Goal: Task Accomplishment & Management: Manage account settings

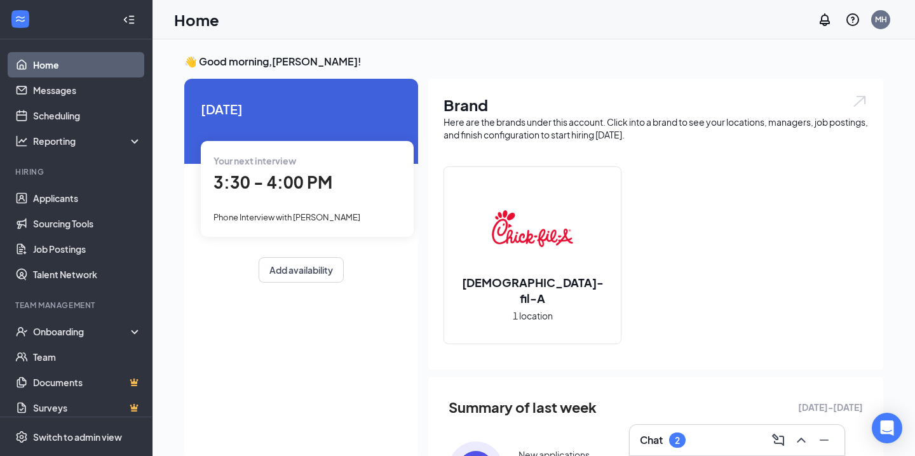
click at [656, 431] on div "Chat 2" at bounding box center [737, 440] width 194 height 20
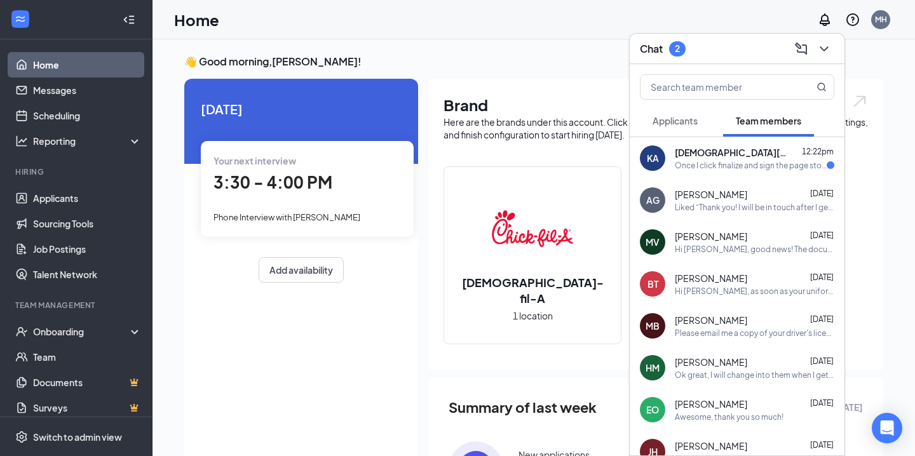
click at [699, 170] on div "Once I click finalize and sign the page stops loading after that" at bounding box center [751, 165] width 152 height 11
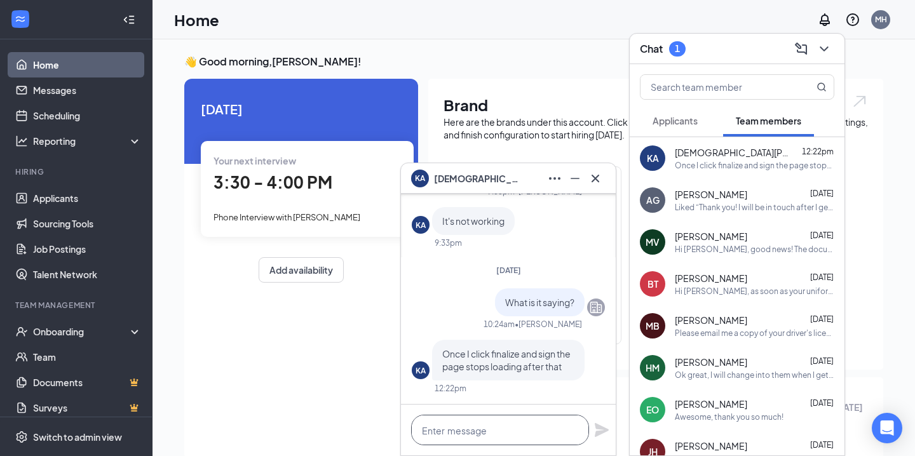
click at [485, 438] on textarea at bounding box center [500, 430] width 178 height 30
type textarea "I"
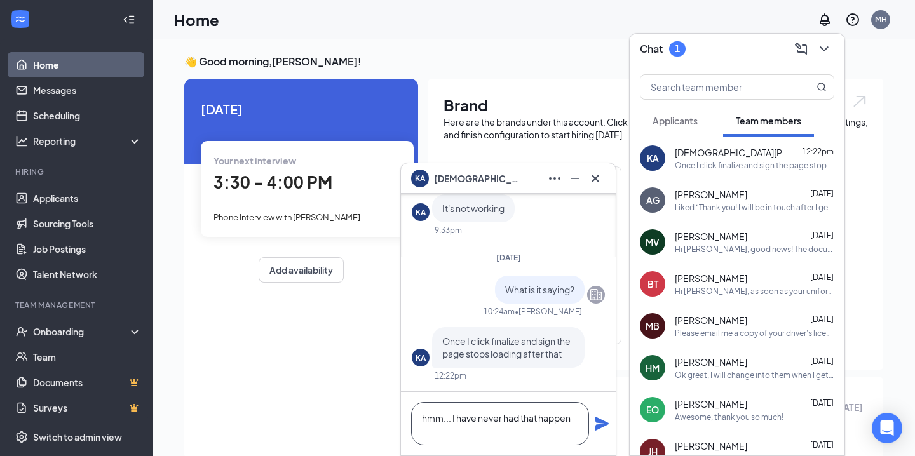
type textarea "hmm... I have never had that happen"
click at [602, 419] on icon "Plane" at bounding box center [601, 423] width 15 height 15
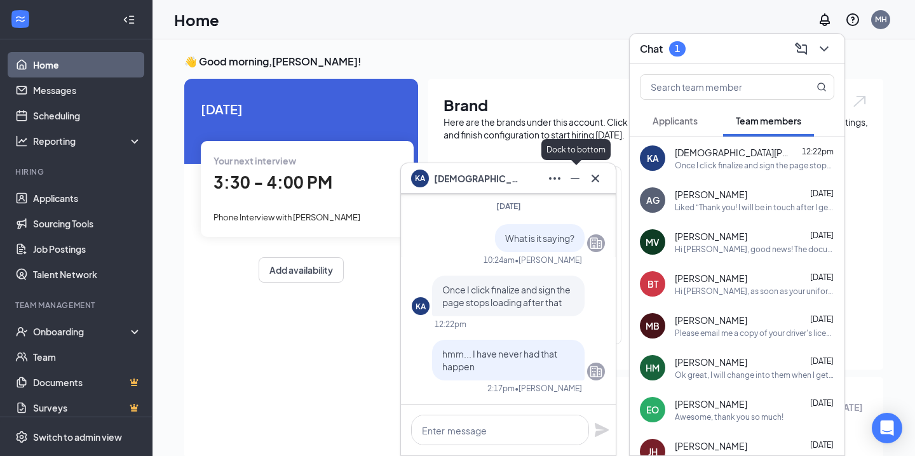
click at [578, 182] on icon "Minimize" at bounding box center [574, 178] width 15 height 15
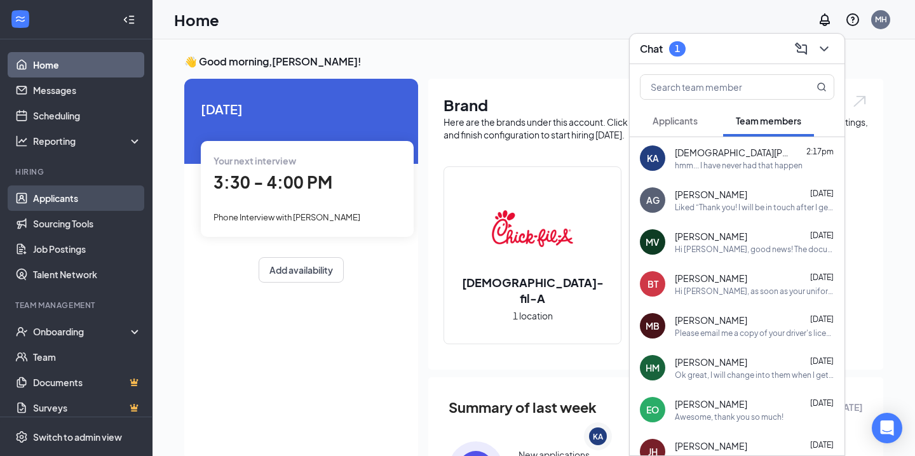
click at [58, 208] on link "Applicants" at bounding box center [87, 198] width 109 height 25
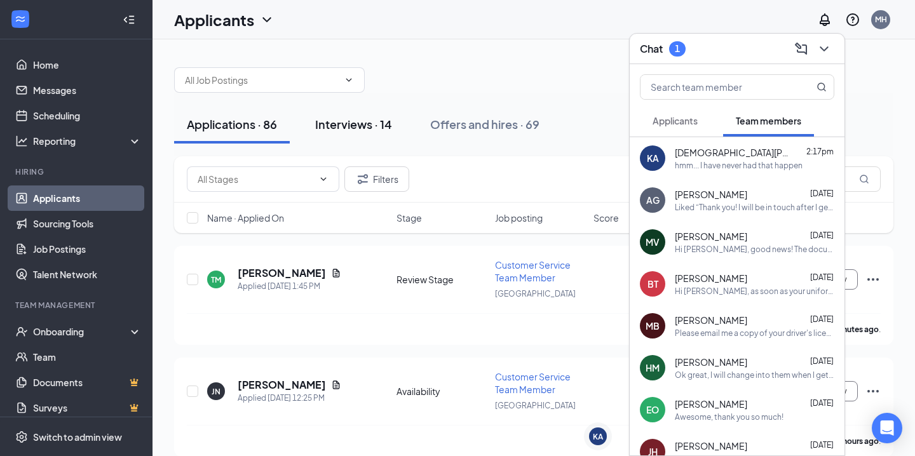
click at [377, 137] on button "Interviews · 14" at bounding box center [353, 124] width 102 height 38
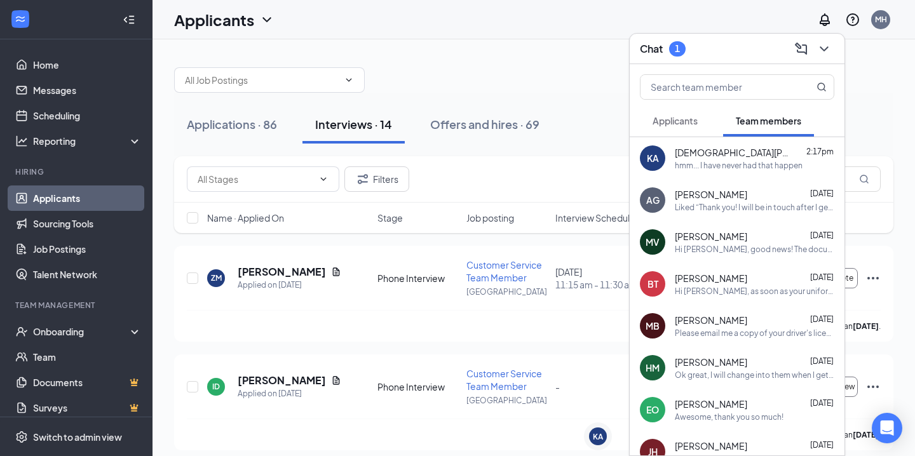
click at [742, 57] on div "Chat 1" at bounding box center [737, 49] width 194 height 20
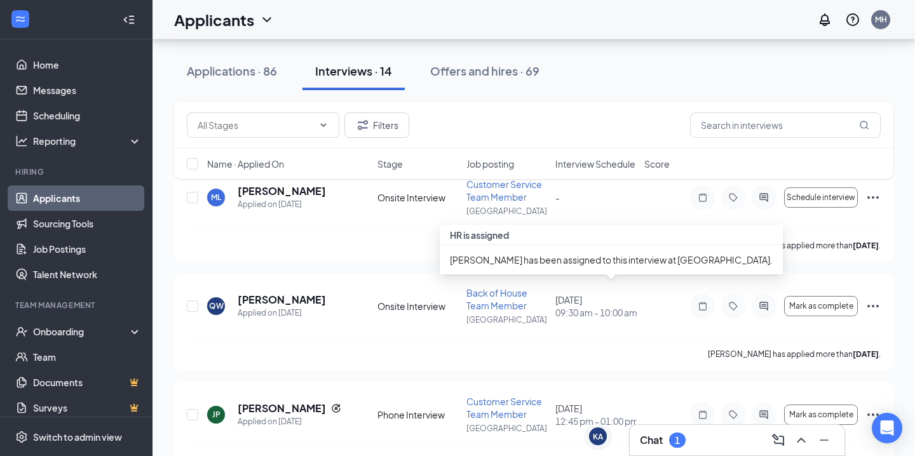
scroll to position [1060, 0]
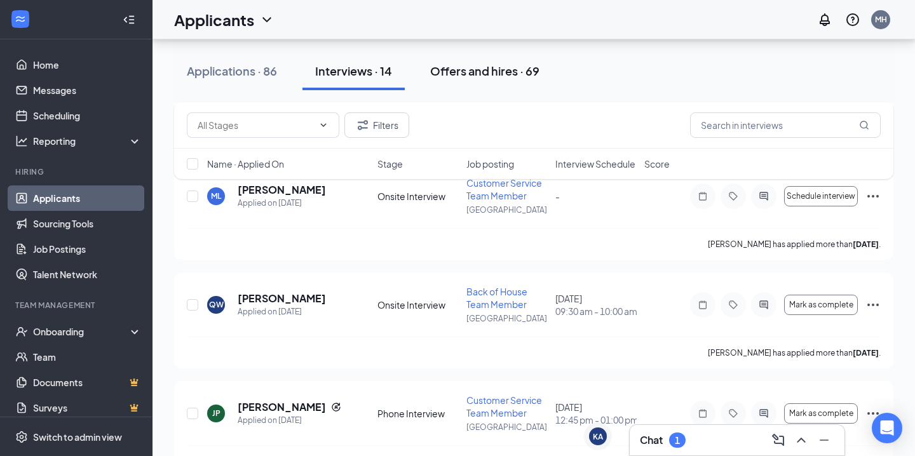
click at [474, 76] on div "Offers and hires · 69" at bounding box center [484, 71] width 109 height 16
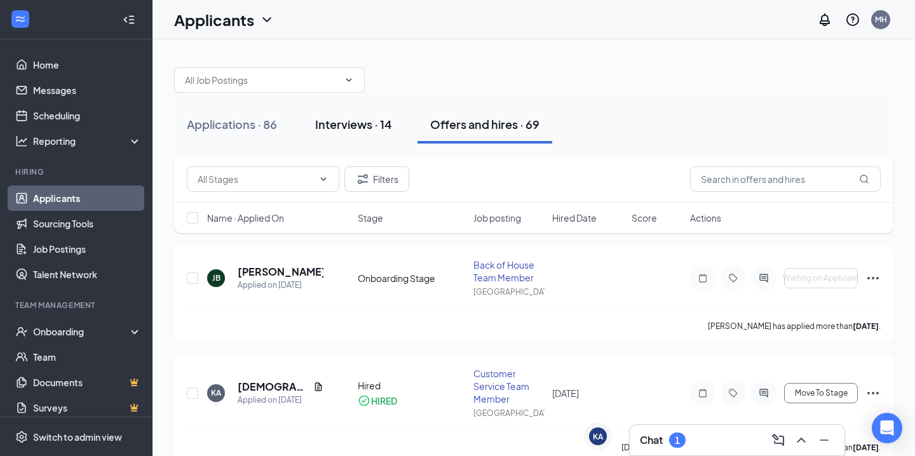
click at [351, 125] on div "Interviews · 14" at bounding box center [353, 124] width 77 height 16
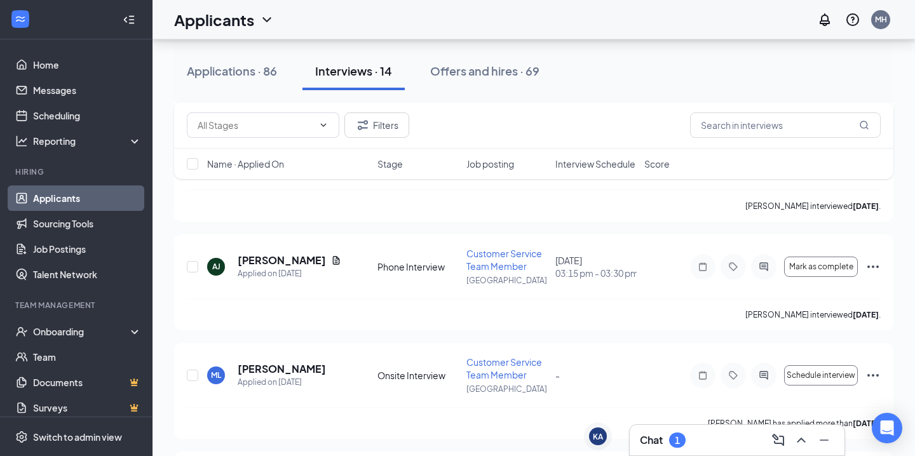
scroll to position [867, 0]
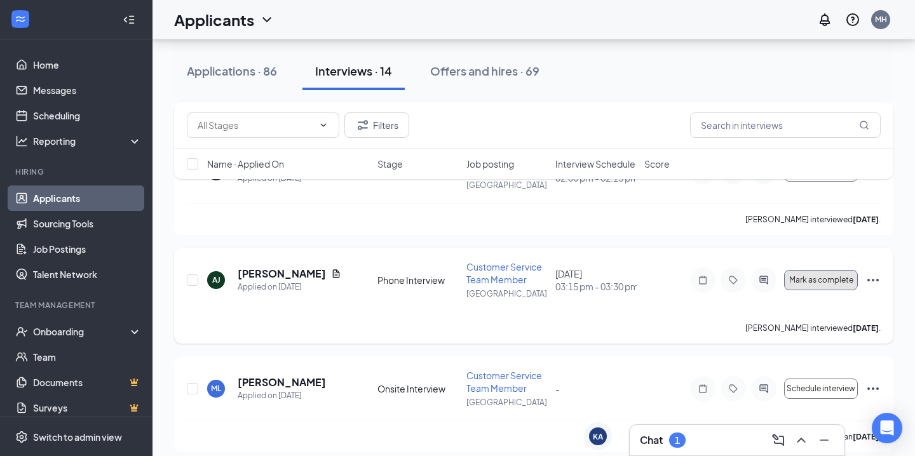
click at [818, 282] on span "Mark as complete" at bounding box center [821, 280] width 64 height 9
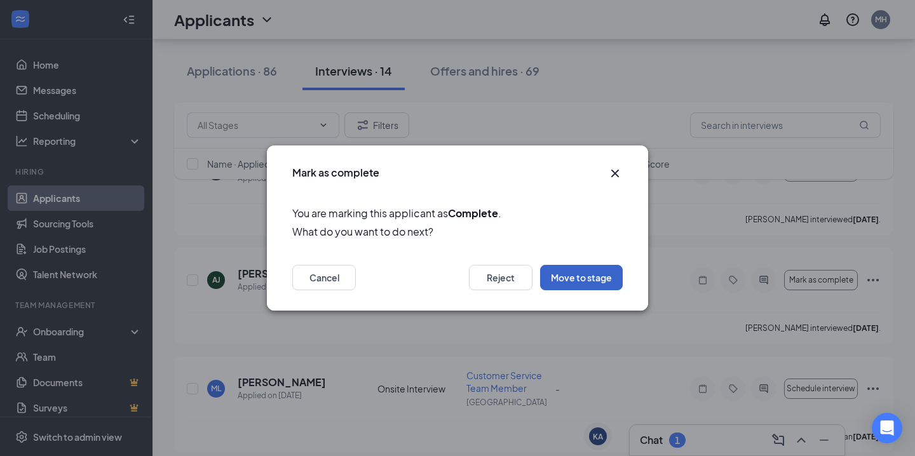
click at [592, 275] on button "Move to stage" at bounding box center [581, 277] width 83 height 25
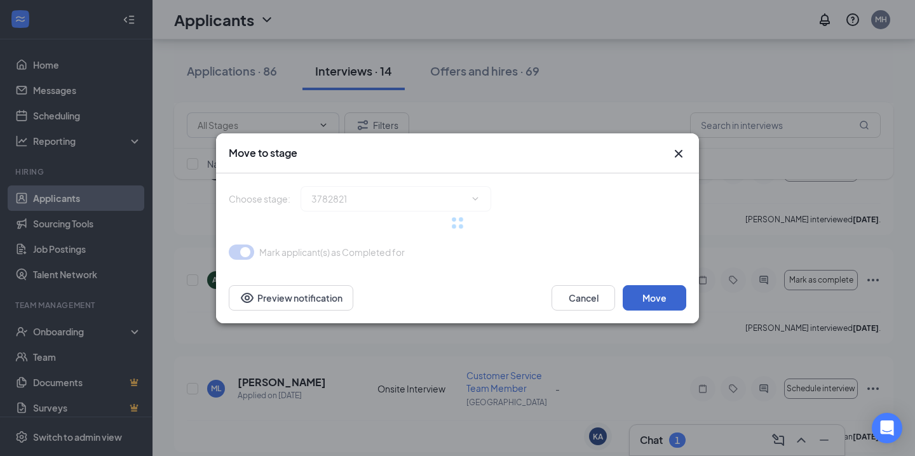
type input "Onsite Interview (next stage)"
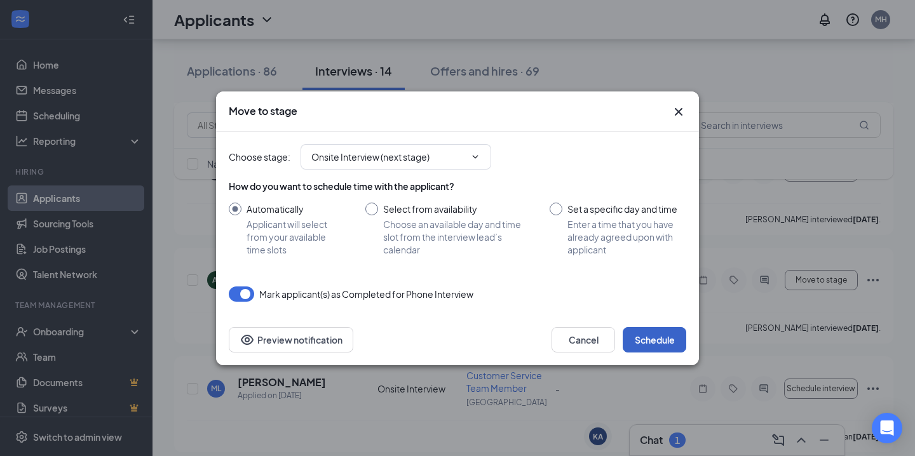
click at [651, 341] on button "Schedule" at bounding box center [655, 339] width 64 height 25
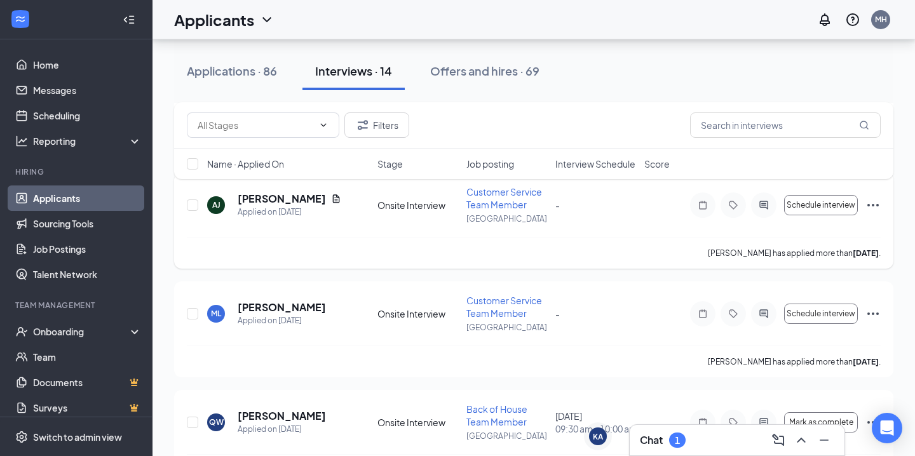
scroll to position [944, 0]
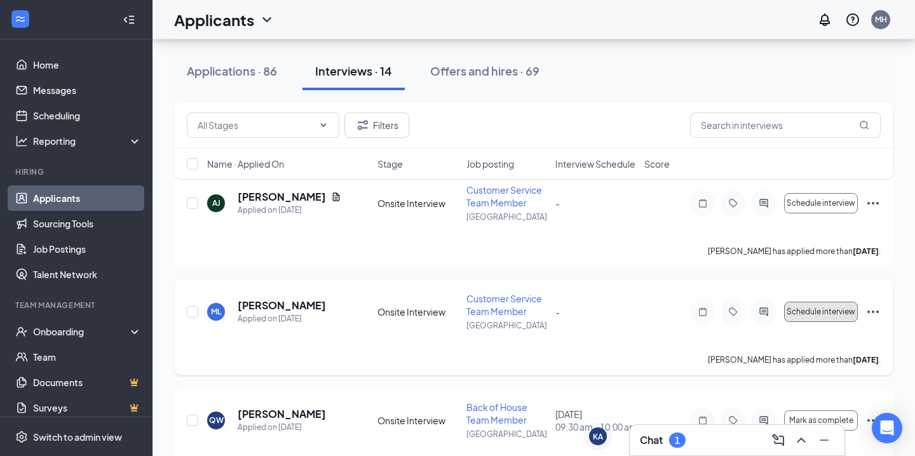
click at [817, 315] on span "Schedule interview" at bounding box center [821, 312] width 69 height 9
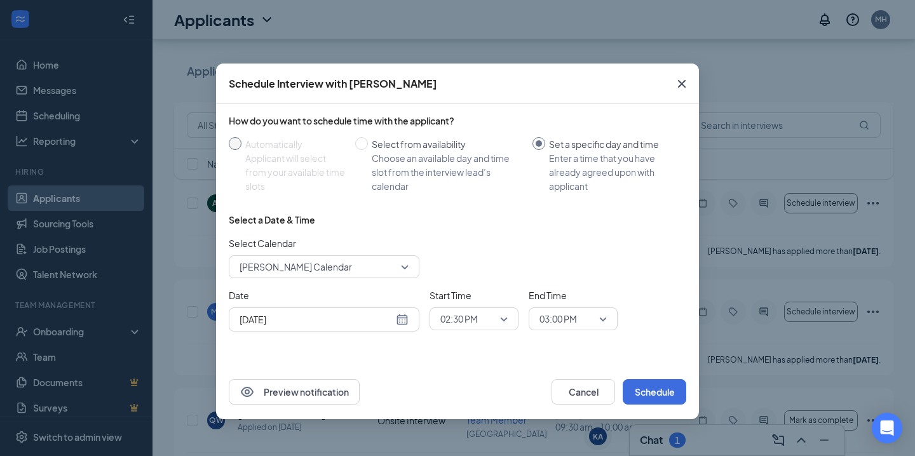
click at [257, 158] on div "Applicant will select from your available time slots" at bounding box center [295, 172] width 100 height 42
click at [681, 85] on icon "Cross" at bounding box center [681, 83] width 15 height 15
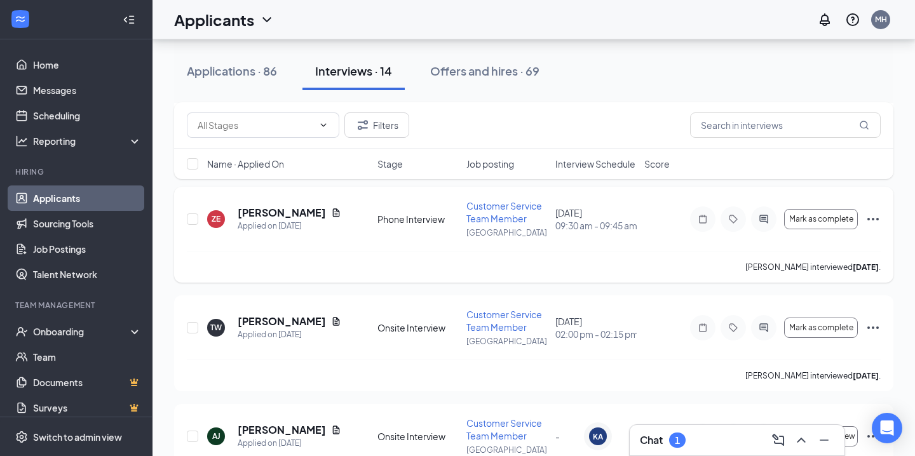
scroll to position [714, 0]
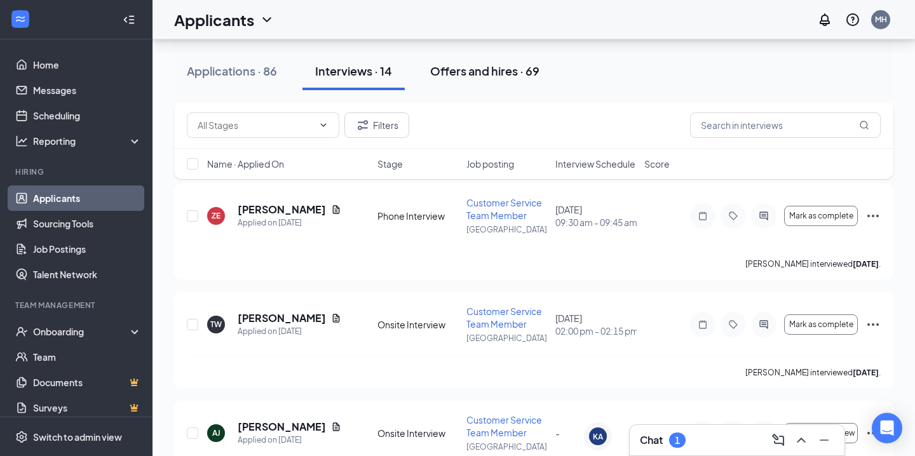
click at [456, 78] on div "Offers and hires · 69" at bounding box center [484, 71] width 109 height 16
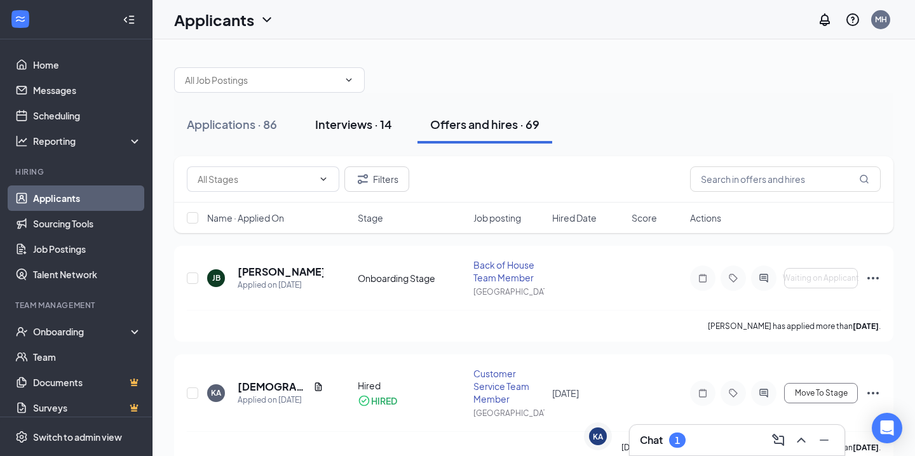
click at [353, 130] on div "Interviews · 14" at bounding box center [353, 124] width 77 height 16
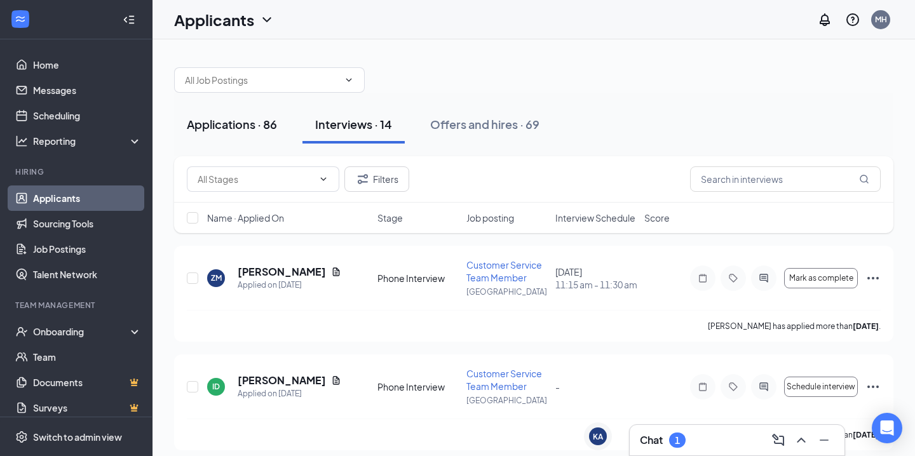
click at [274, 123] on div "Applications · 86" at bounding box center [232, 124] width 90 height 16
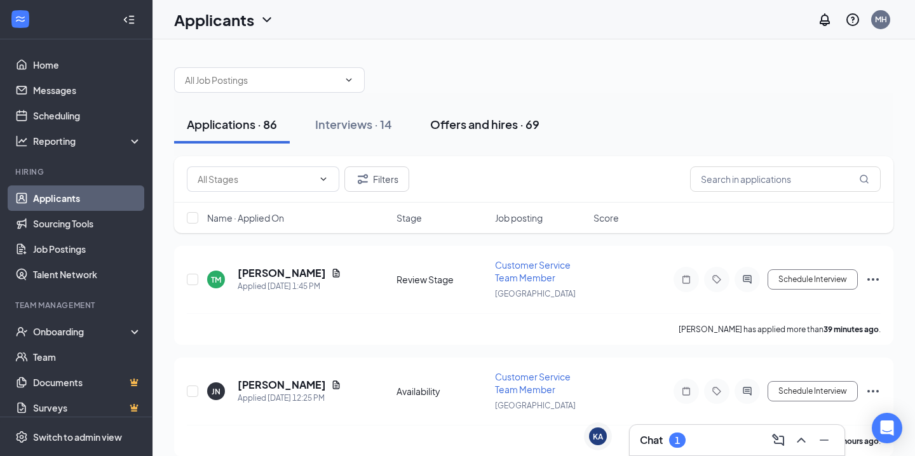
click at [459, 128] on div "Offers and hires · 69" at bounding box center [484, 124] width 109 height 16
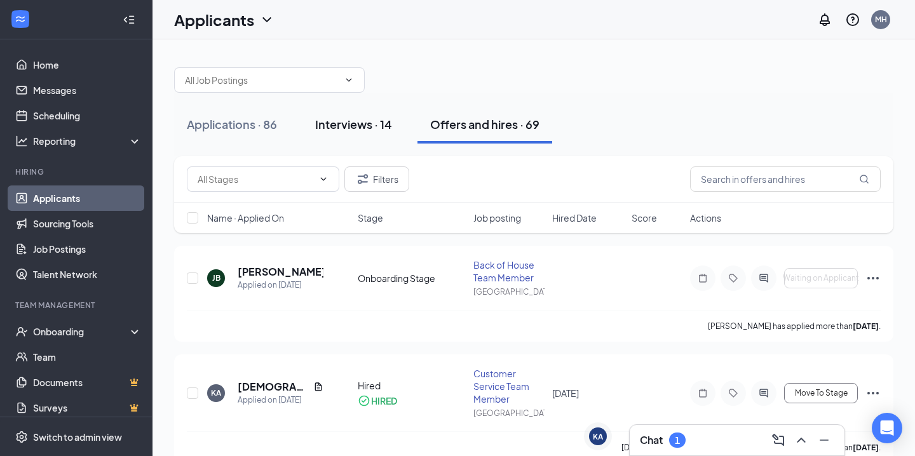
click at [374, 126] on div "Interviews · 14" at bounding box center [353, 124] width 77 height 16
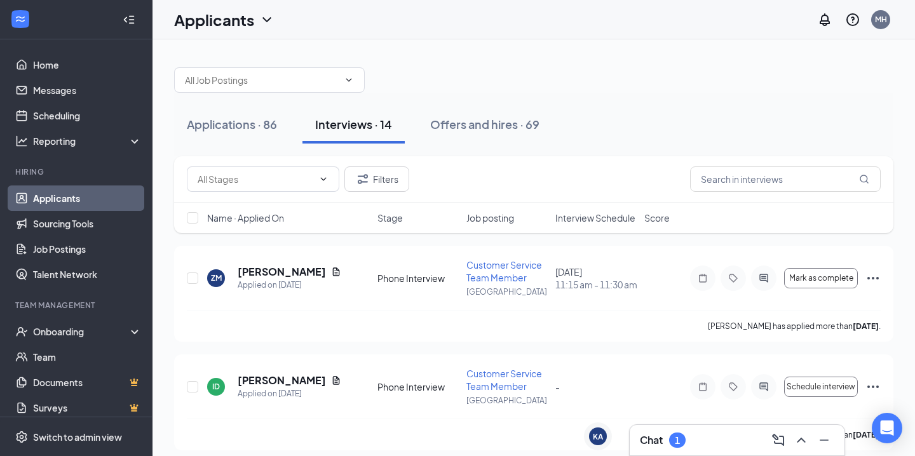
click at [583, 221] on span "Interview Schedule" at bounding box center [595, 218] width 80 height 13
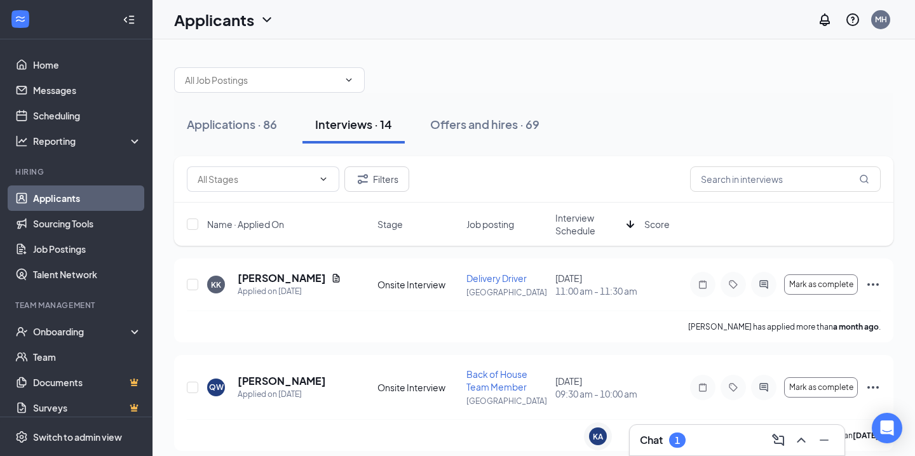
click at [583, 221] on span "Interview Schedule" at bounding box center [588, 224] width 66 height 25
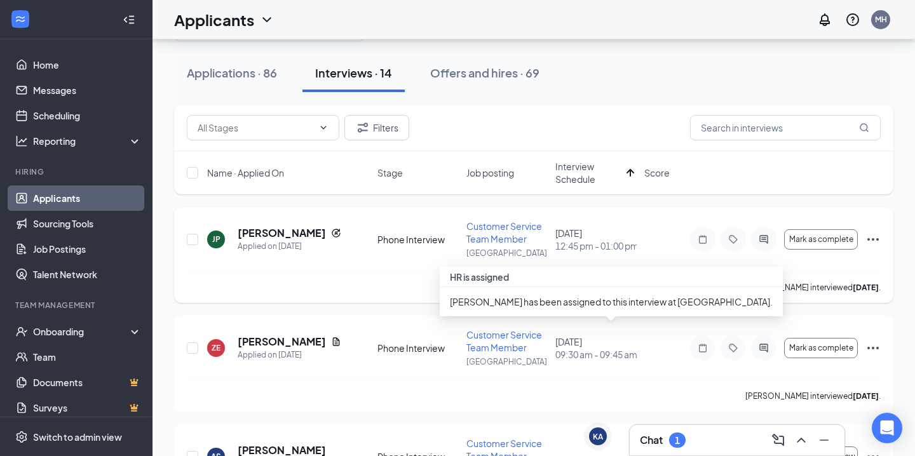
scroll to position [50, 0]
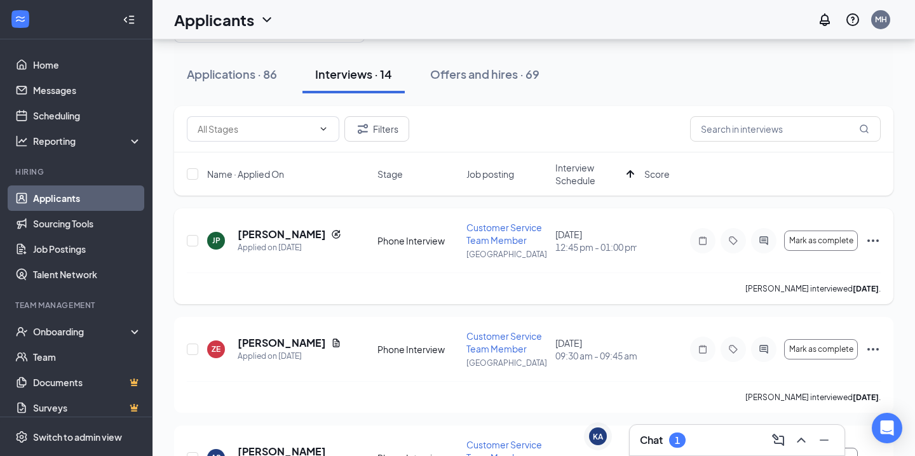
click at [872, 239] on icon "Ellipses" at bounding box center [872, 240] width 15 height 15
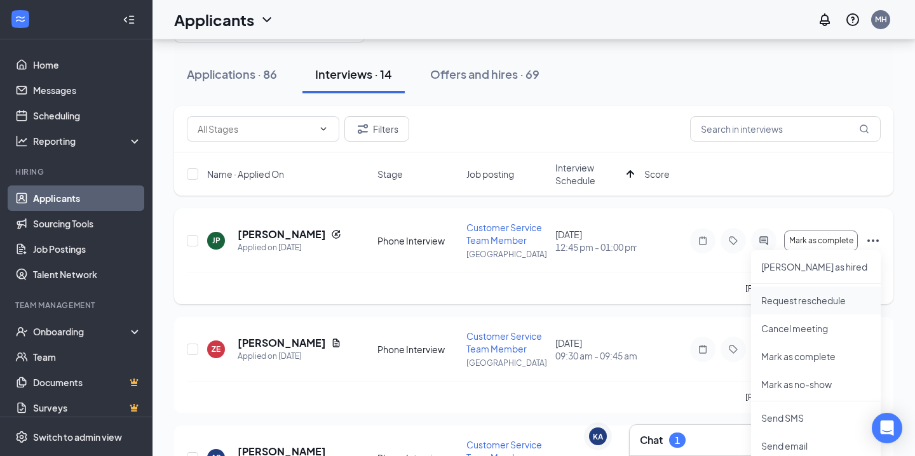
click at [813, 299] on p "Request reschedule" at bounding box center [815, 300] width 109 height 13
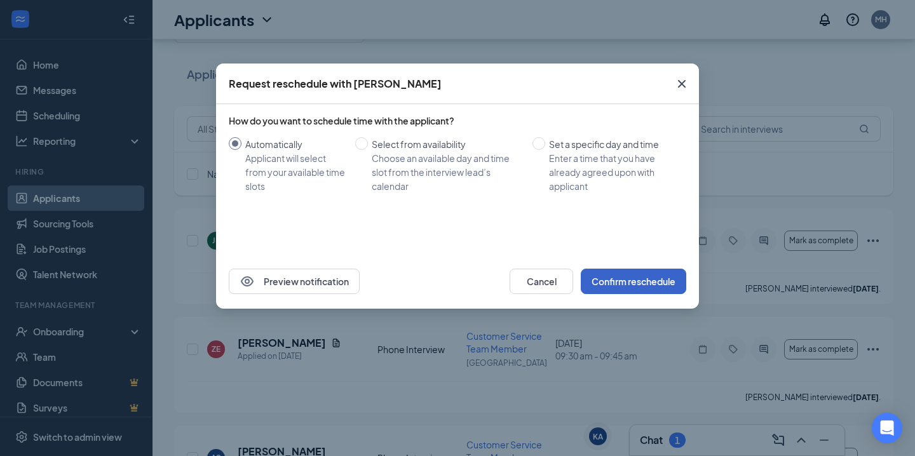
click at [639, 280] on button "Confirm reschedule" at bounding box center [633, 281] width 105 height 25
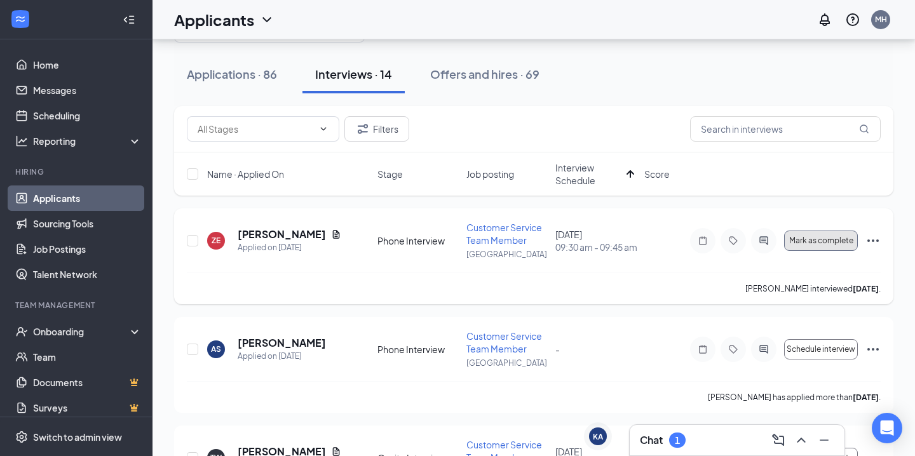
click at [819, 241] on span "Mark as complete" at bounding box center [821, 240] width 64 height 9
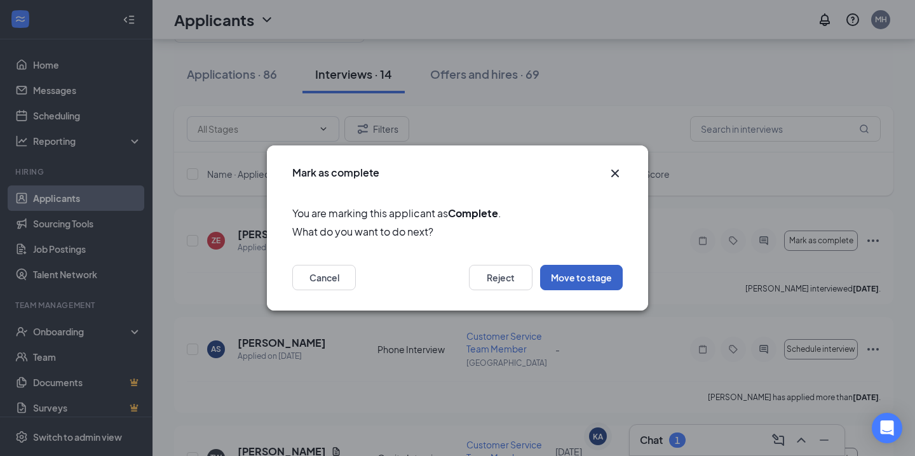
click at [561, 284] on button "Move to stage" at bounding box center [581, 277] width 83 height 25
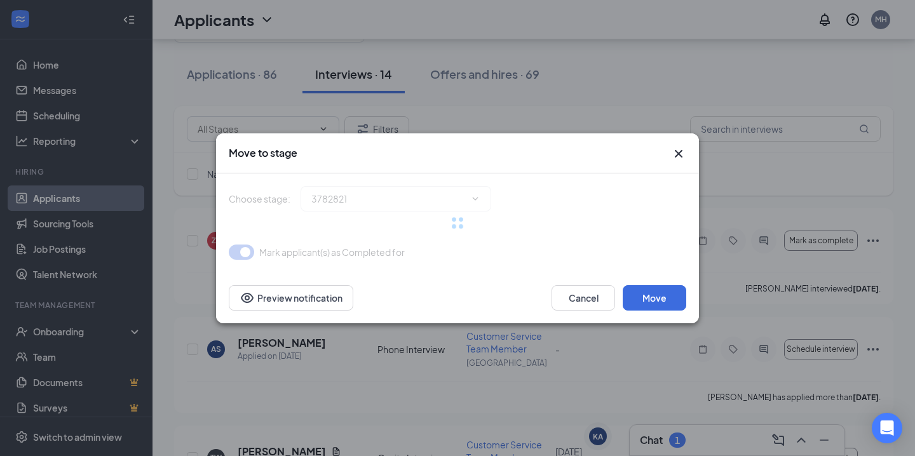
type input "Onsite Interview (next stage)"
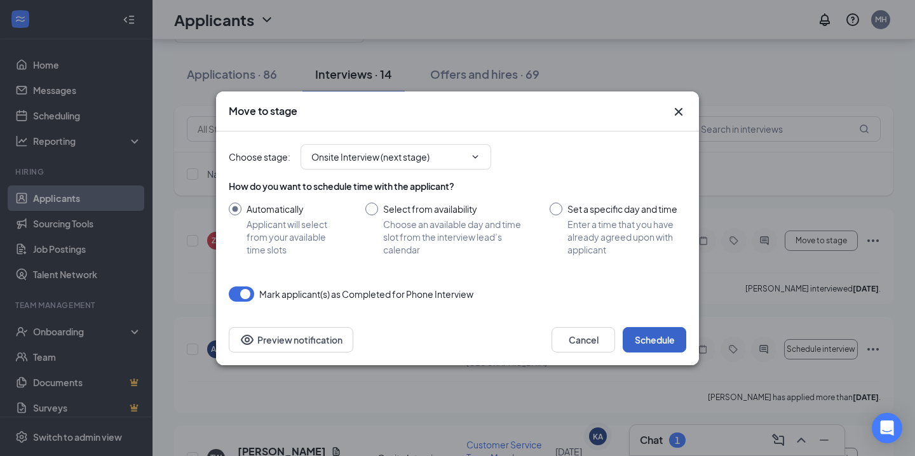
click at [644, 337] on button "Schedule" at bounding box center [655, 339] width 64 height 25
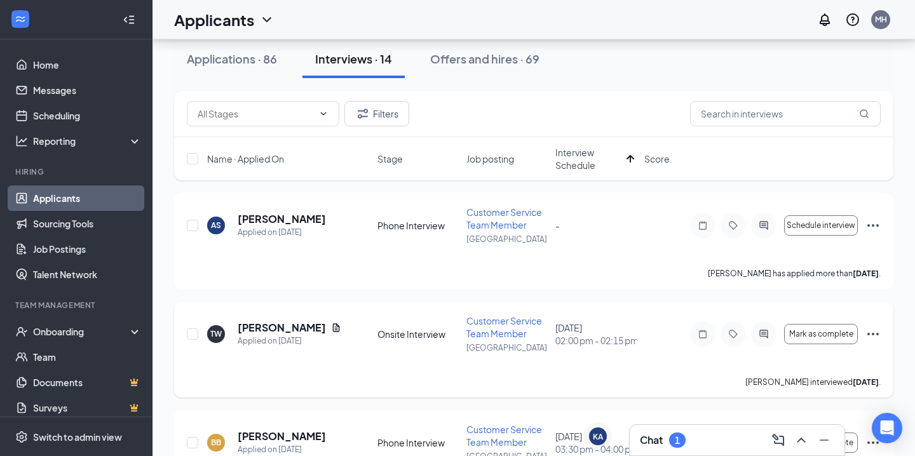
scroll to position [47, 0]
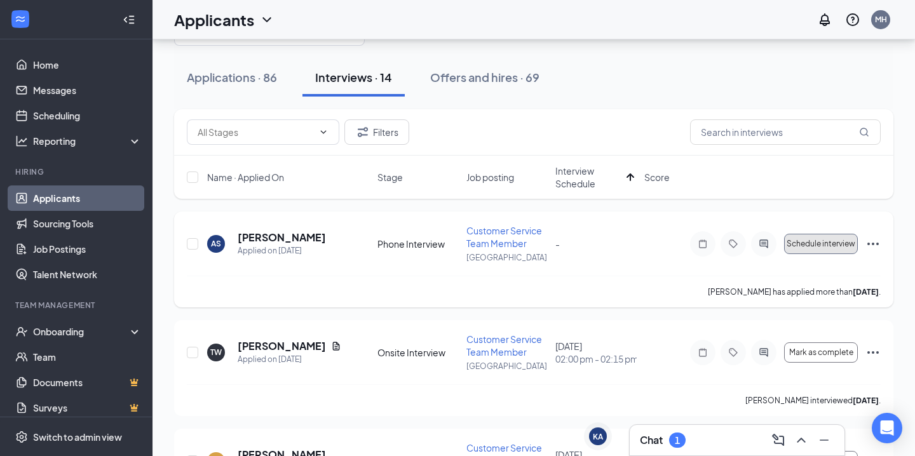
click at [810, 250] on button "Schedule interview" at bounding box center [821, 244] width 74 height 20
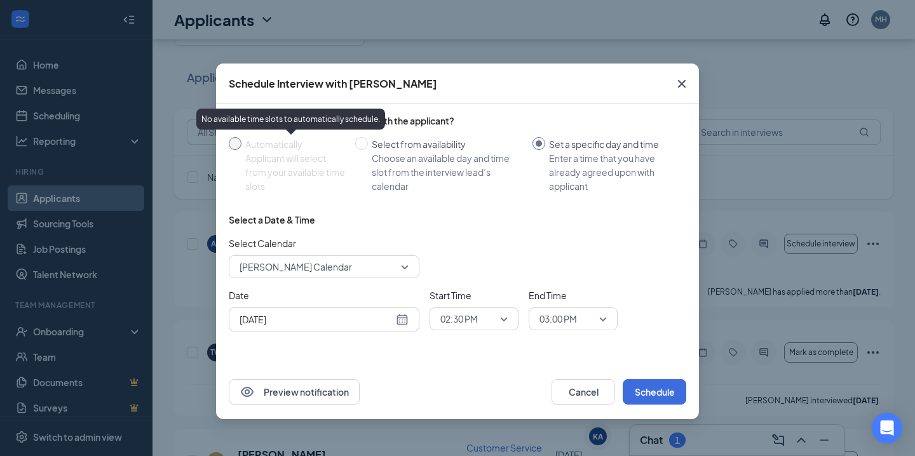
click at [323, 162] on div "Applicant will select from your available time slots" at bounding box center [295, 172] width 100 height 42
click at [684, 81] on icon "Cross" at bounding box center [682, 84] width 8 height 8
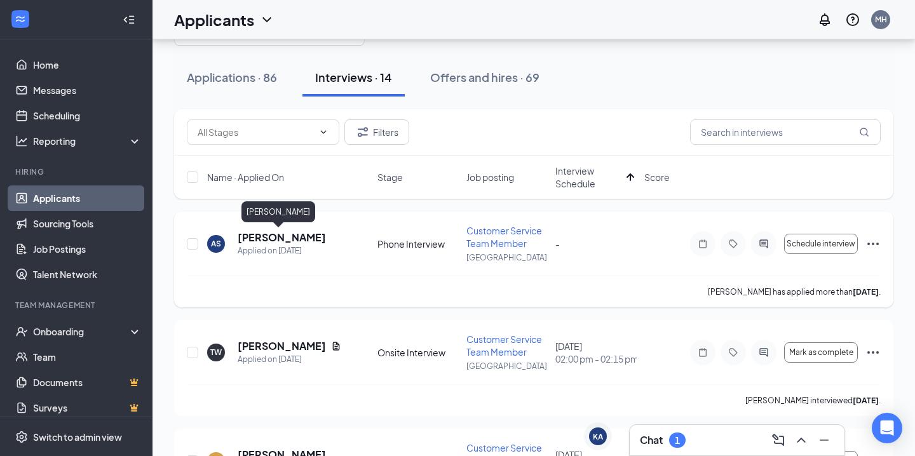
click at [271, 238] on h5 "[PERSON_NAME]" at bounding box center [282, 238] width 88 height 14
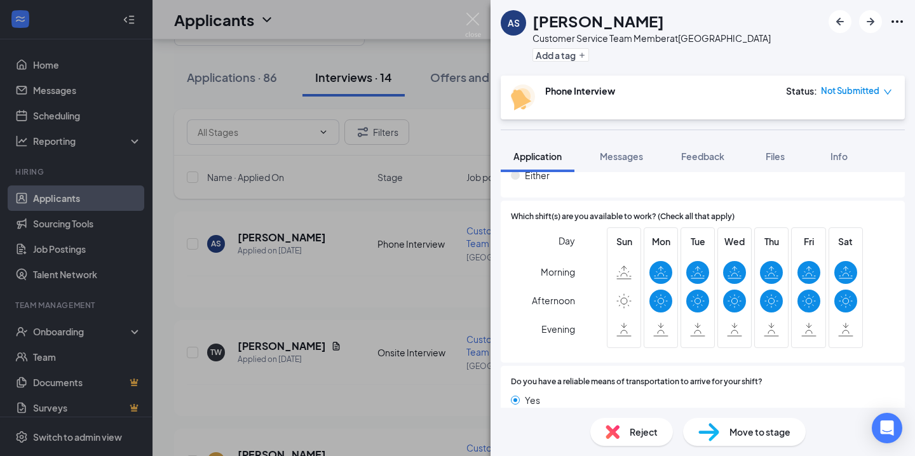
scroll to position [993, 0]
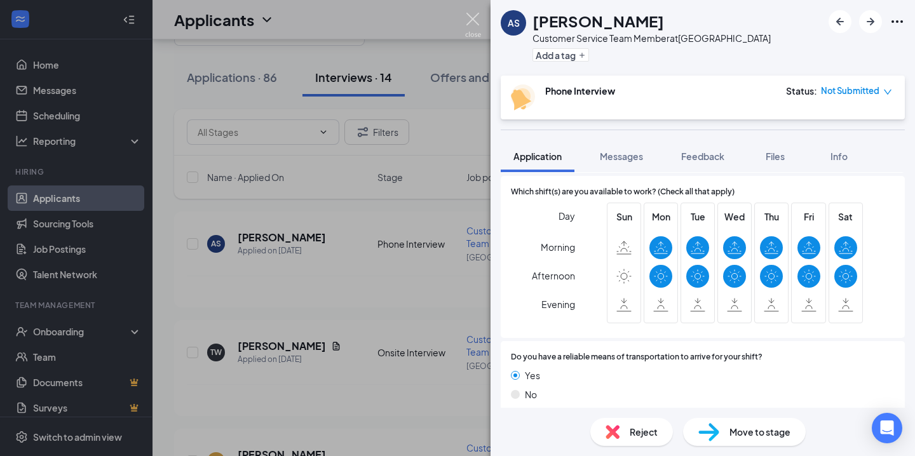
click at [477, 18] on img at bounding box center [473, 25] width 16 height 25
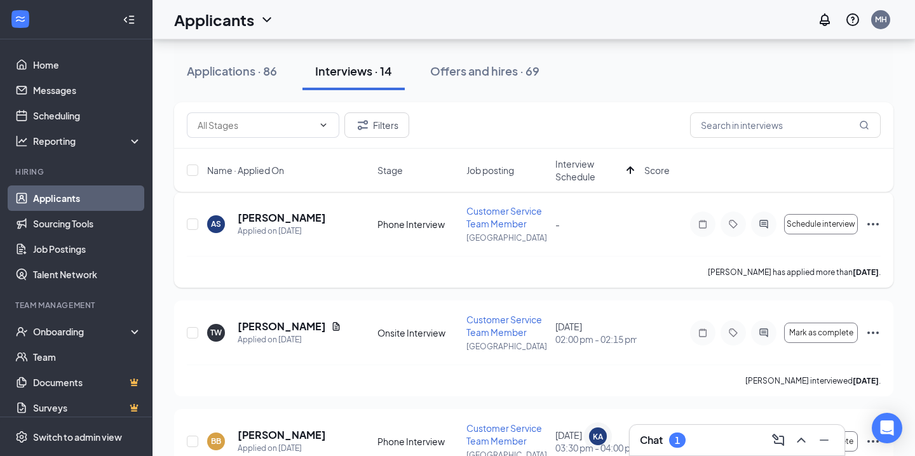
scroll to position [67, 0]
drag, startPoint x: 371, startPoint y: 220, endPoint x: 406, endPoint y: 237, distance: 38.9
click at [406, 237] on div "AS [PERSON_NAME] Applied on [DATE] Phone Interview Customer Service Team Member…" at bounding box center [534, 229] width 694 height 51
click at [869, 220] on icon "Ellipses" at bounding box center [872, 223] width 15 height 15
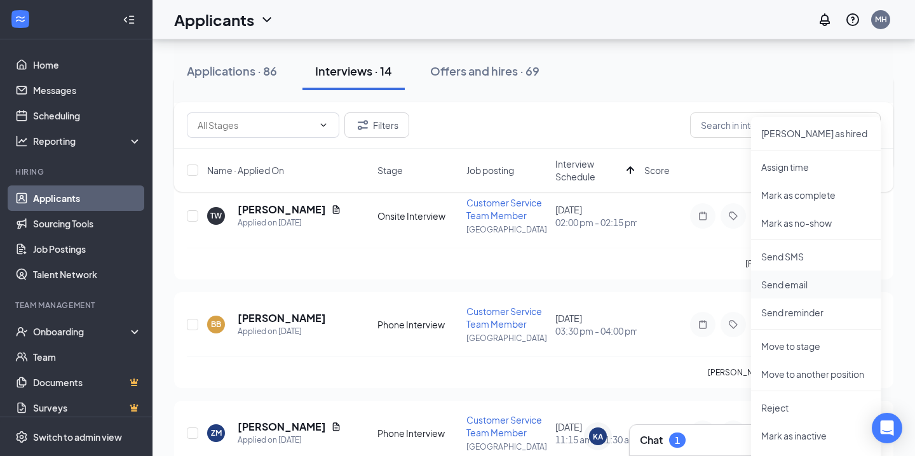
scroll to position [186, 0]
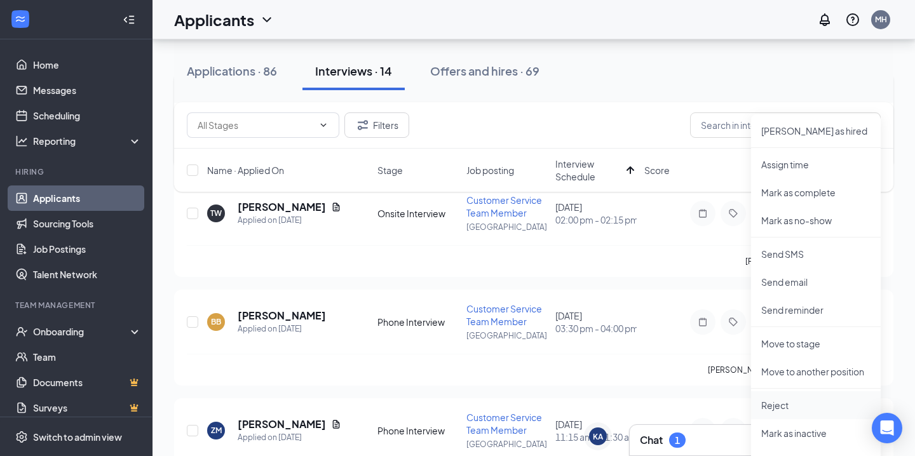
click at [778, 409] on p "Reject" at bounding box center [815, 405] width 109 height 13
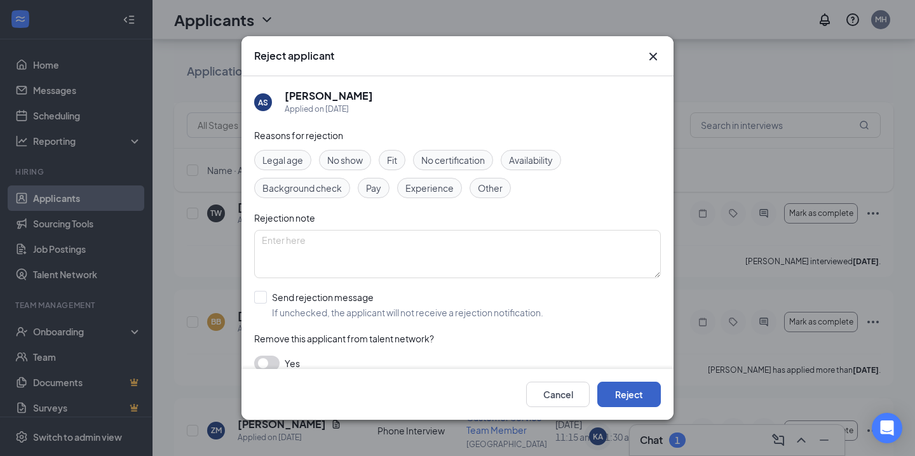
click at [634, 392] on button "Reject" at bounding box center [629, 394] width 64 height 25
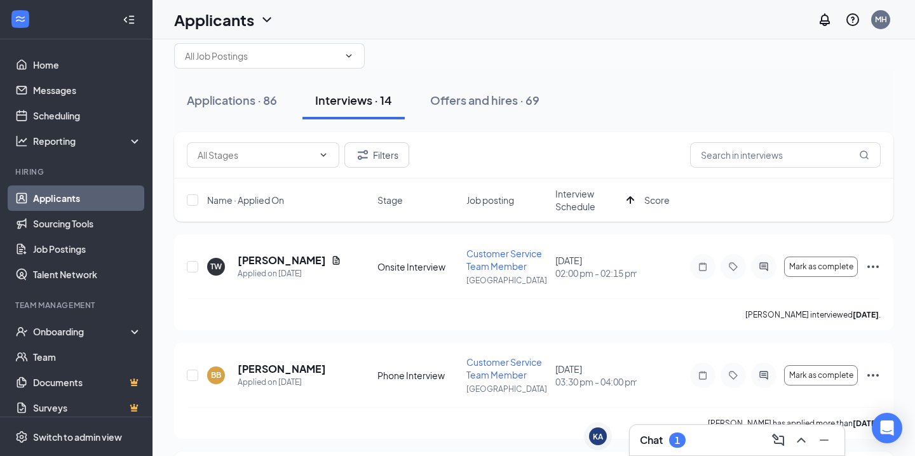
scroll to position [0, 0]
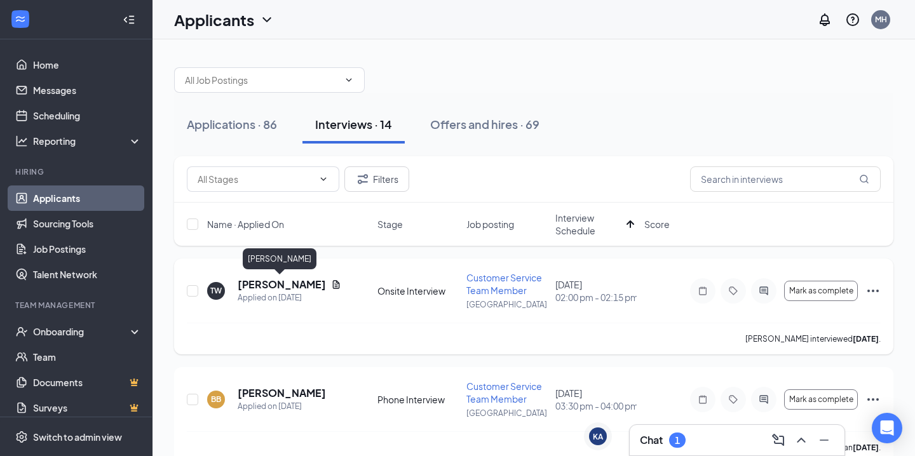
click at [287, 288] on h5 "[PERSON_NAME]" at bounding box center [282, 285] width 88 height 14
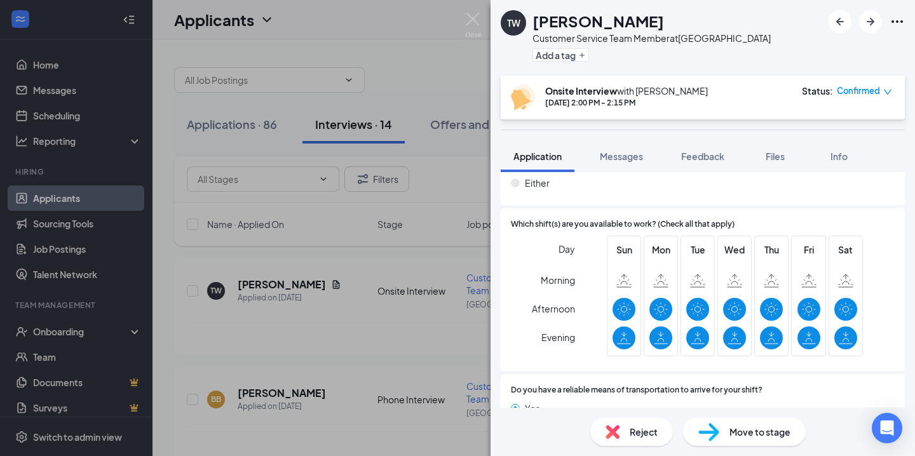
scroll to position [961, 0]
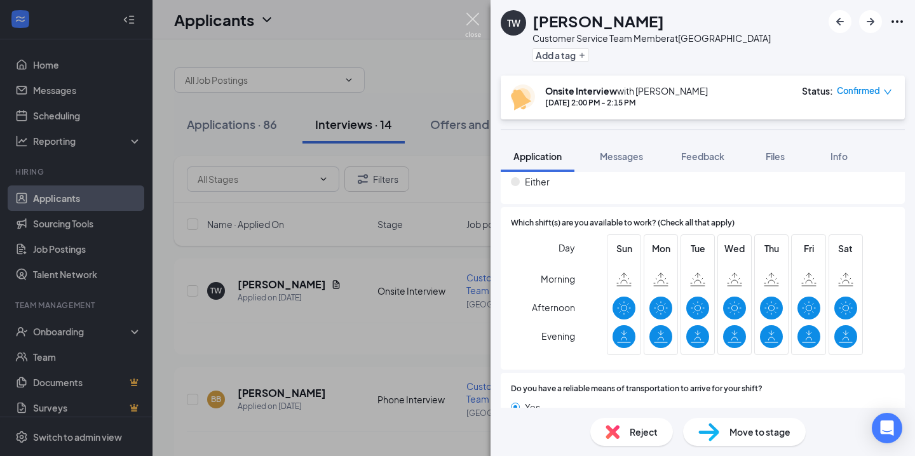
click at [476, 23] on img at bounding box center [473, 25] width 16 height 25
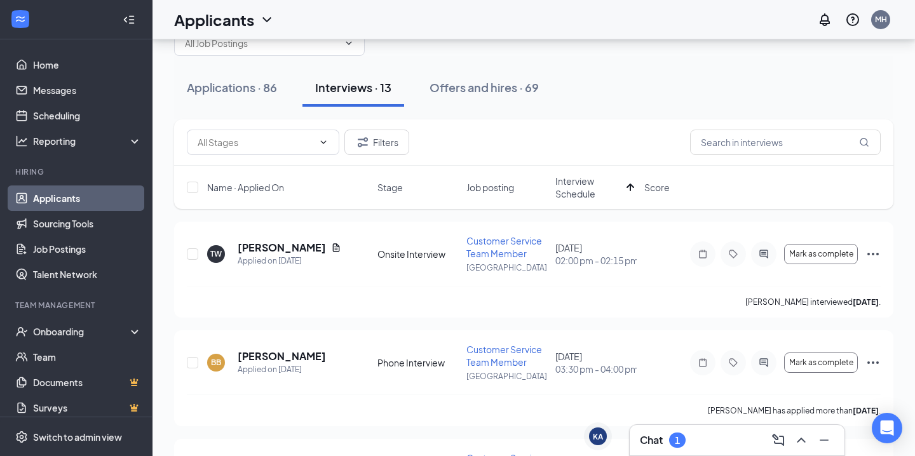
scroll to position [35, 0]
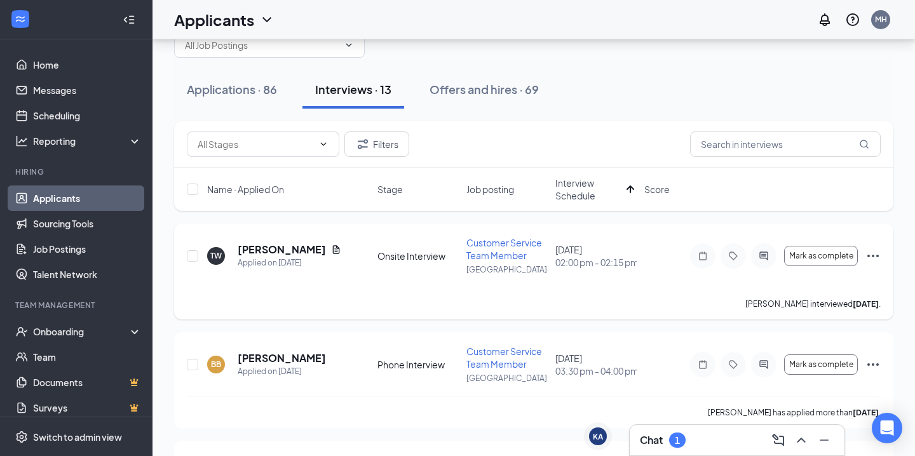
click at [872, 255] on icon "Ellipses" at bounding box center [872, 256] width 11 height 3
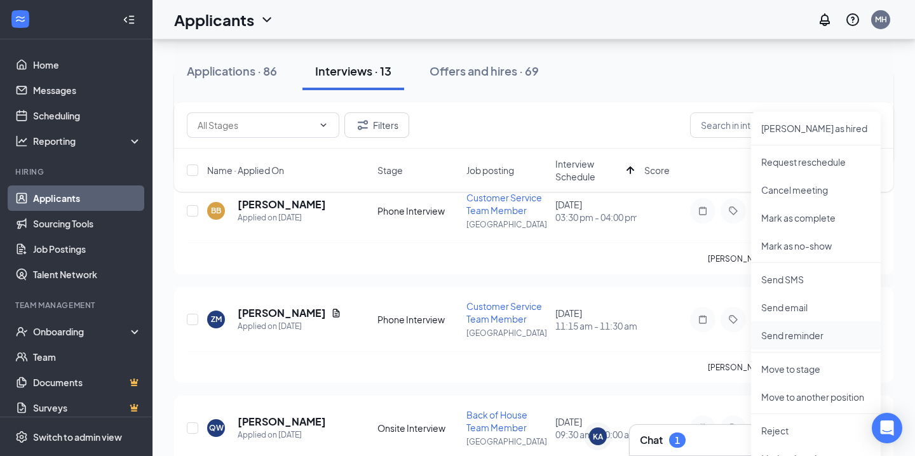
scroll to position [201, 0]
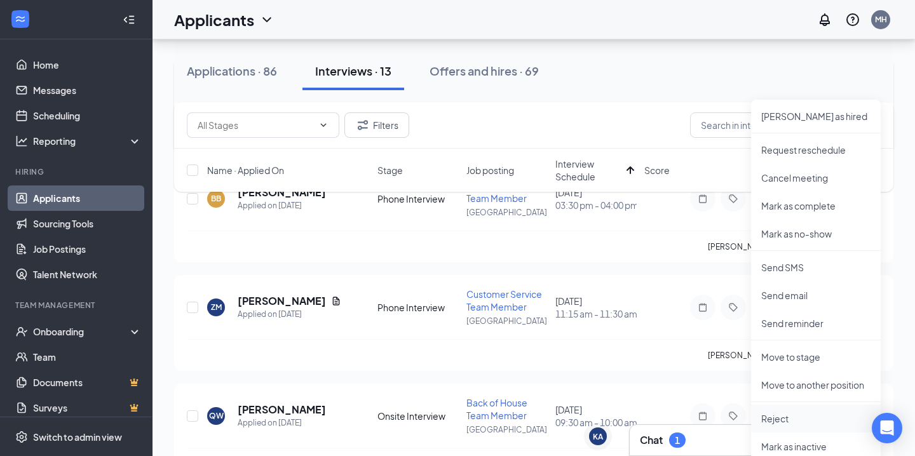
click at [774, 419] on p "Reject" at bounding box center [815, 418] width 109 height 13
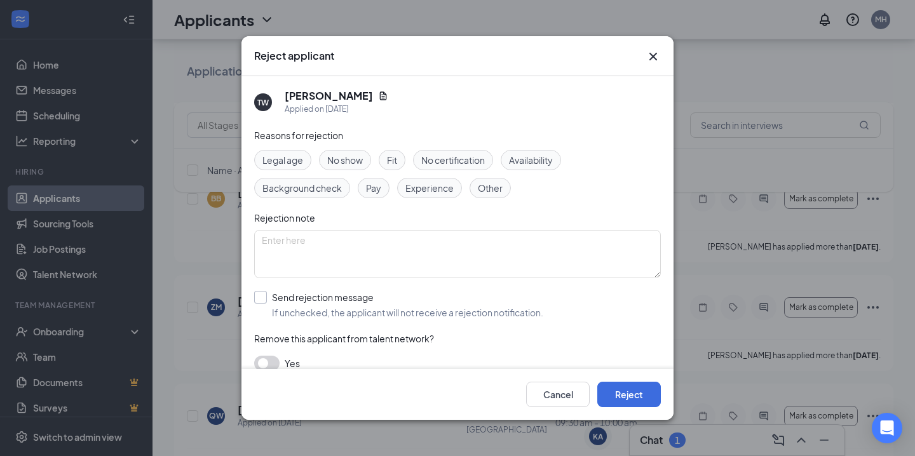
click at [259, 297] on input "Send rejection message If unchecked, the applicant will not receive a rejection…" at bounding box center [398, 305] width 289 height 28
checkbox input "true"
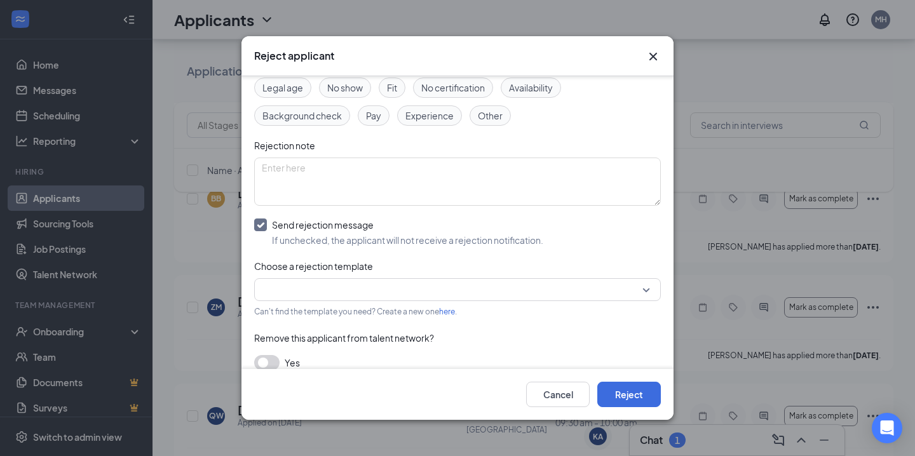
click at [419, 288] on input "search" at bounding box center [453, 290] width 383 height 22
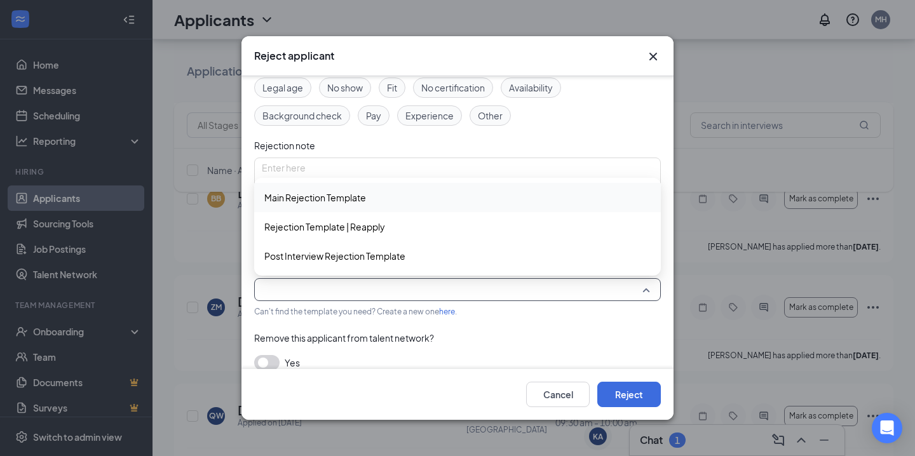
click at [322, 199] on span "Main Rejection Template" at bounding box center [315, 198] width 102 height 14
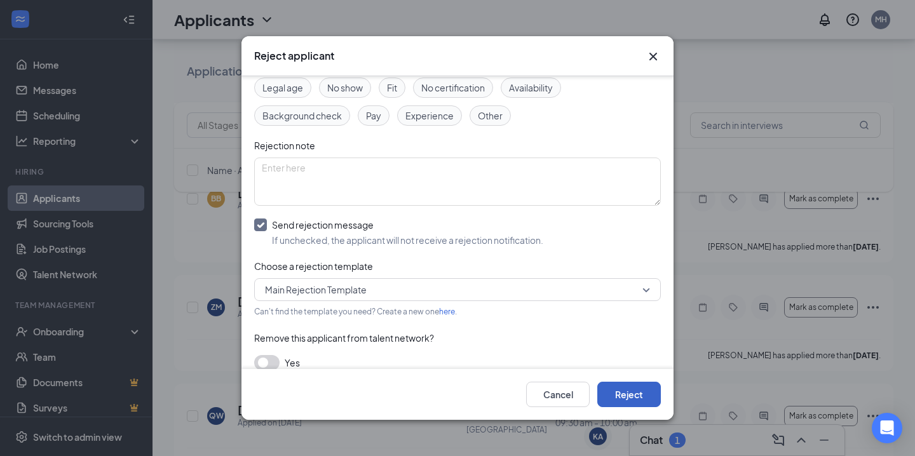
click at [625, 383] on button "Reject" at bounding box center [629, 394] width 64 height 25
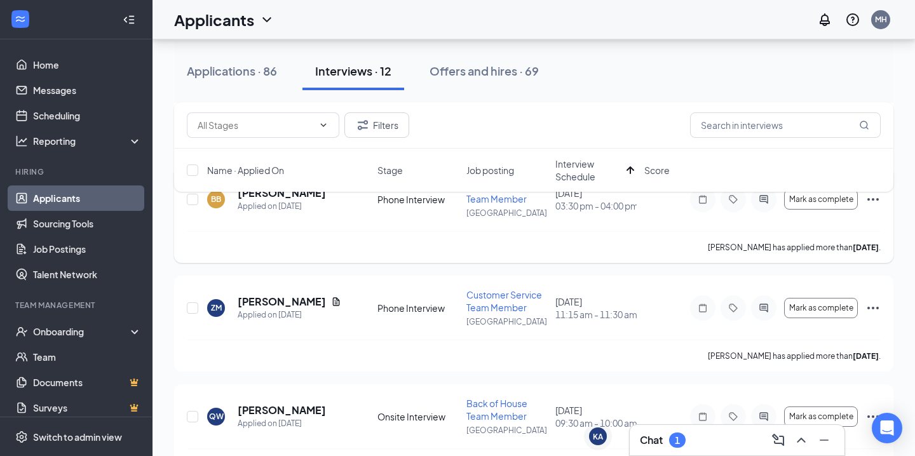
scroll to position [202, 0]
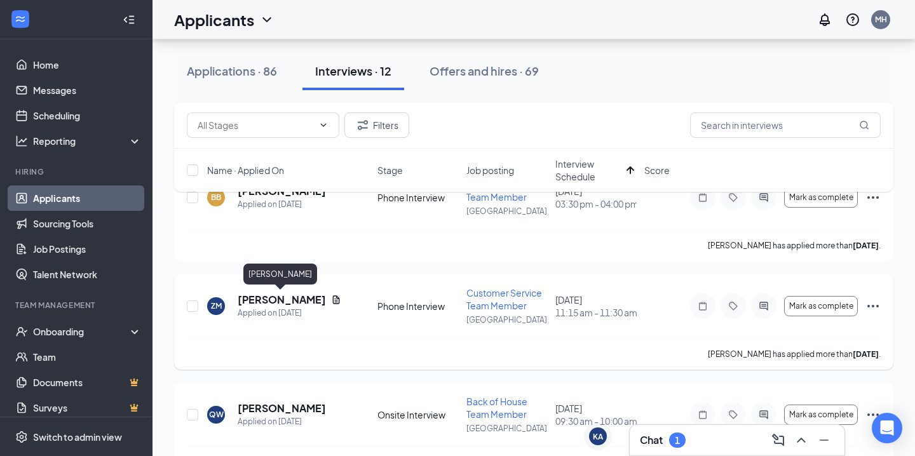
click at [308, 298] on h5 "[PERSON_NAME]" at bounding box center [282, 300] width 88 height 14
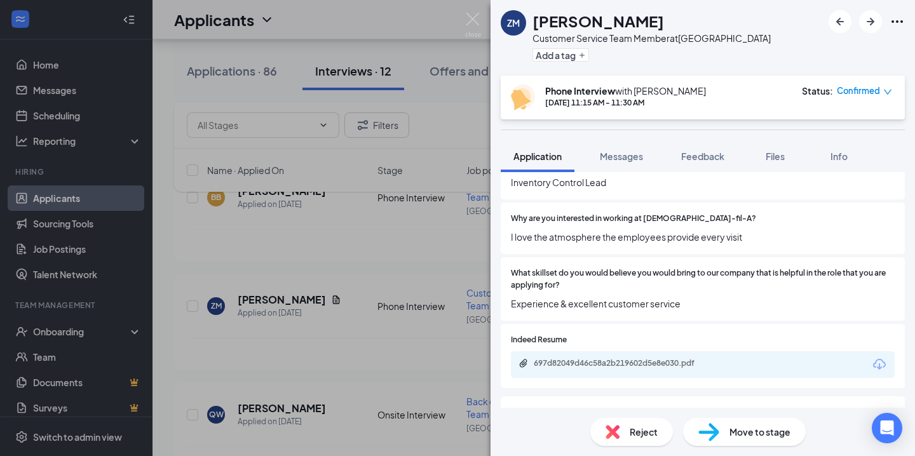
scroll to position [545, 0]
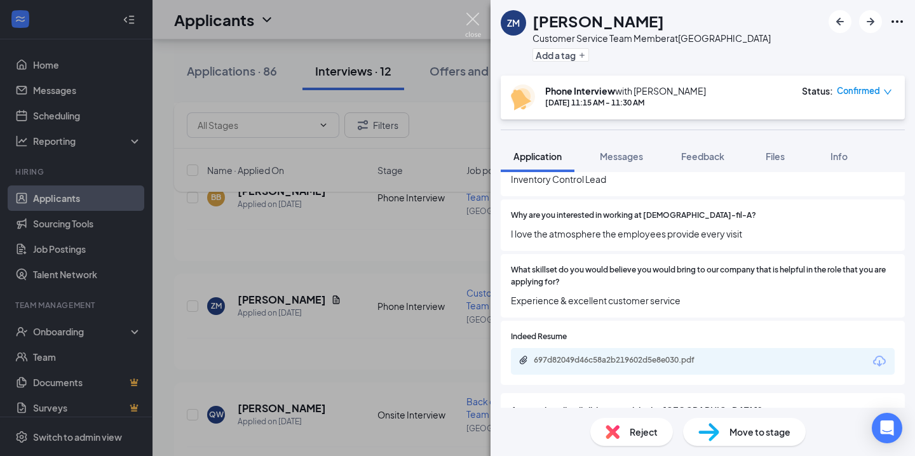
click at [467, 15] on img at bounding box center [473, 25] width 16 height 25
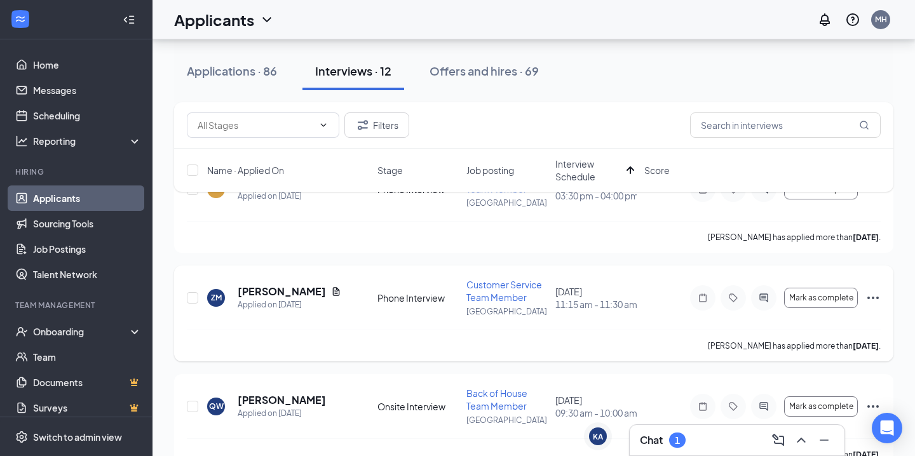
scroll to position [111, 0]
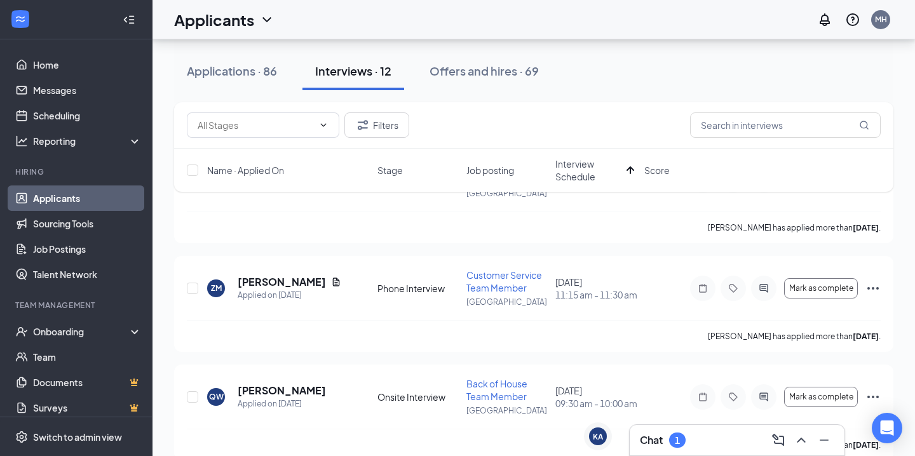
click at [349, 83] on button "Interviews · 12" at bounding box center [353, 71] width 102 height 38
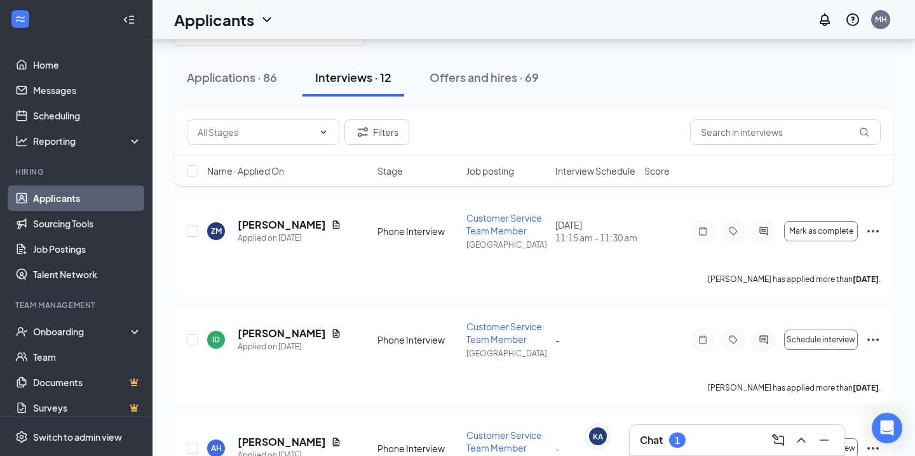
scroll to position [0, 0]
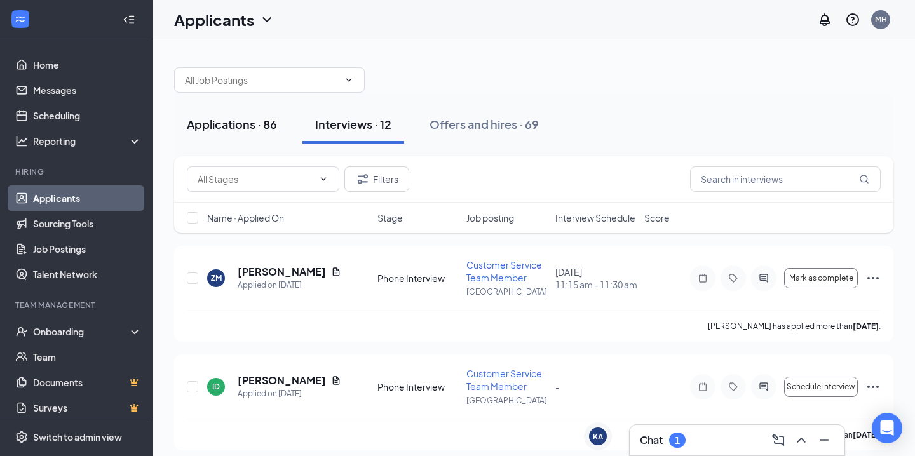
click at [250, 126] on div "Applications · 86" at bounding box center [232, 124] width 90 height 16
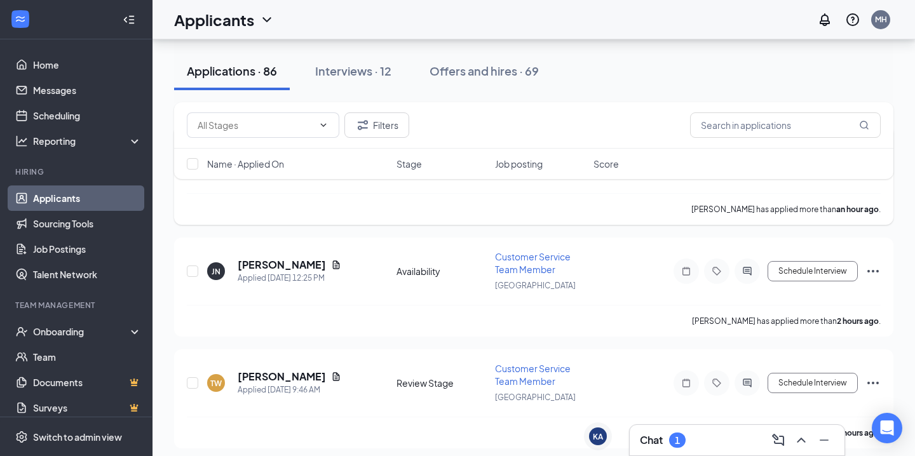
scroll to position [121, 0]
click at [285, 264] on h5 "[PERSON_NAME]" at bounding box center [282, 264] width 88 height 14
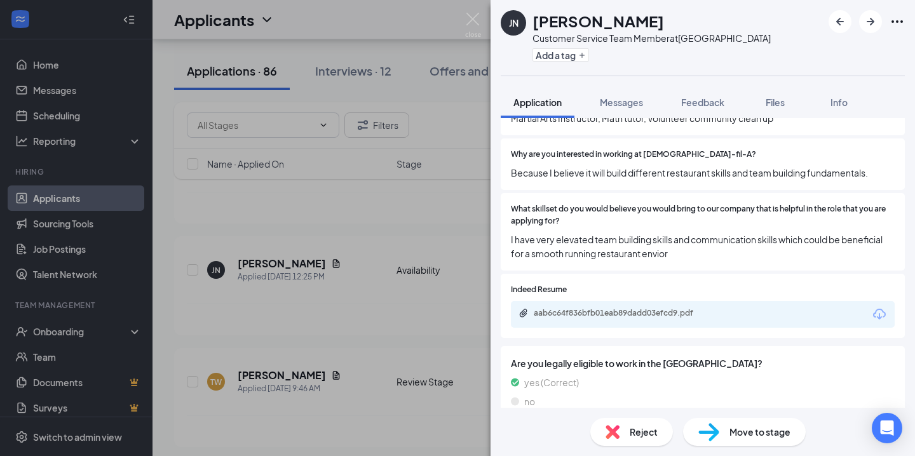
scroll to position [556, 0]
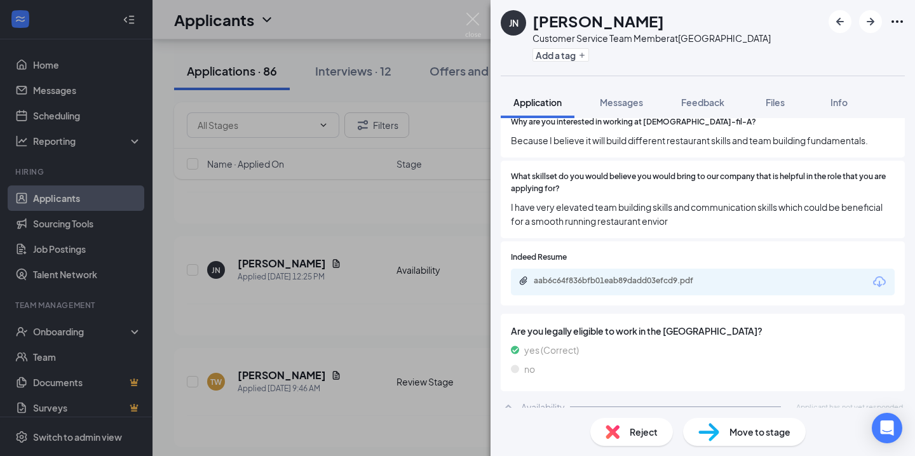
click at [481, 20] on div "JN [PERSON_NAME] Customer Service Team Member at [GEOGRAPHIC_DATA] Add a tag Ap…" at bounding box center [457, 228] width 915 height 456
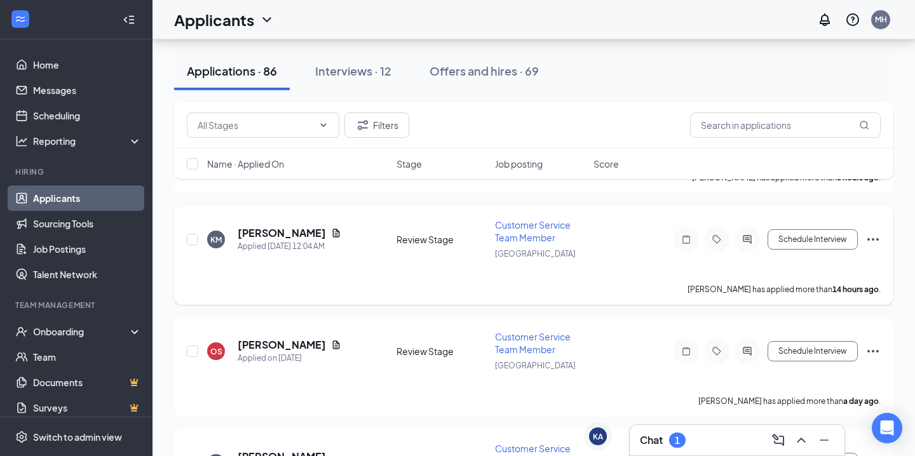
scroll to position [370, 0]
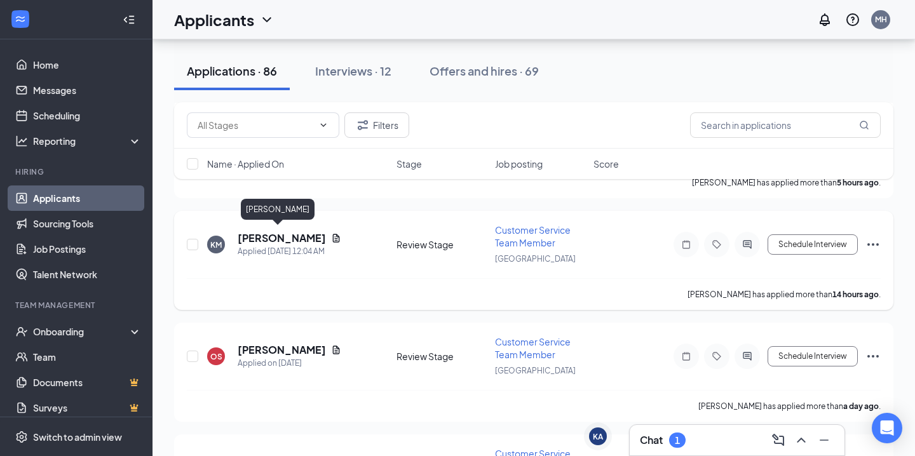
click at [252, 233] on h5 "[PERSON_NAME]" at bounding box center [282, 238] width 88 height 14
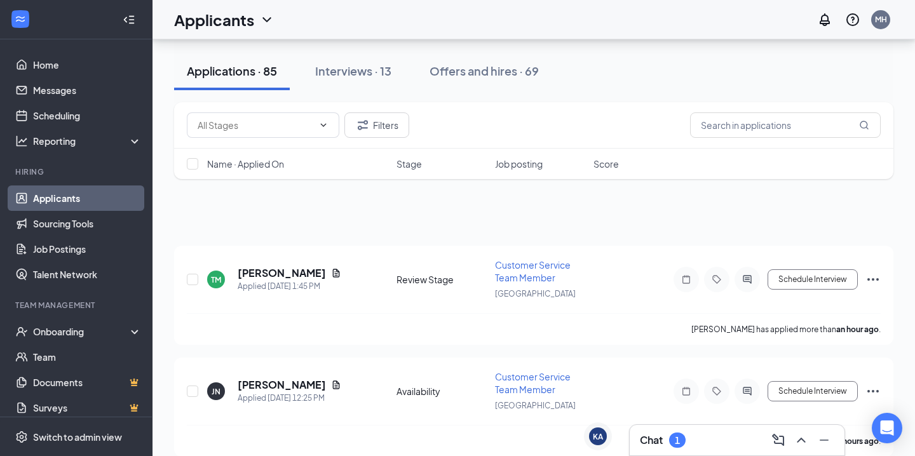
scroll to position [526, 0]
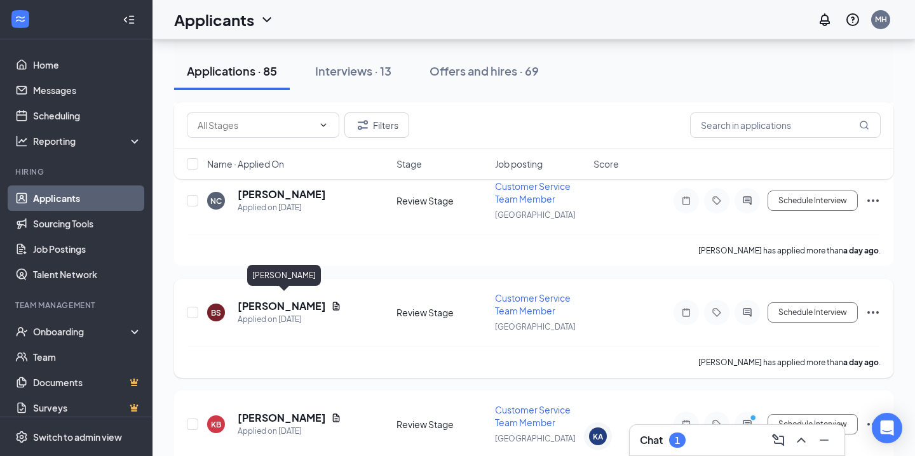
click at [299, 302] on h5 "[PERSON_NAME]" at bounding box center [282, 306] width 88 height 14
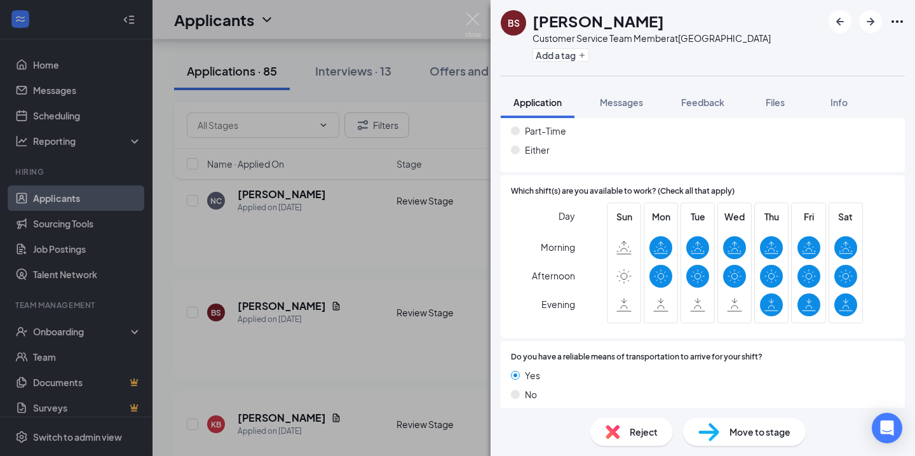
click at [718, 428] on img at bounding box center [708, 432] width 21 height 18
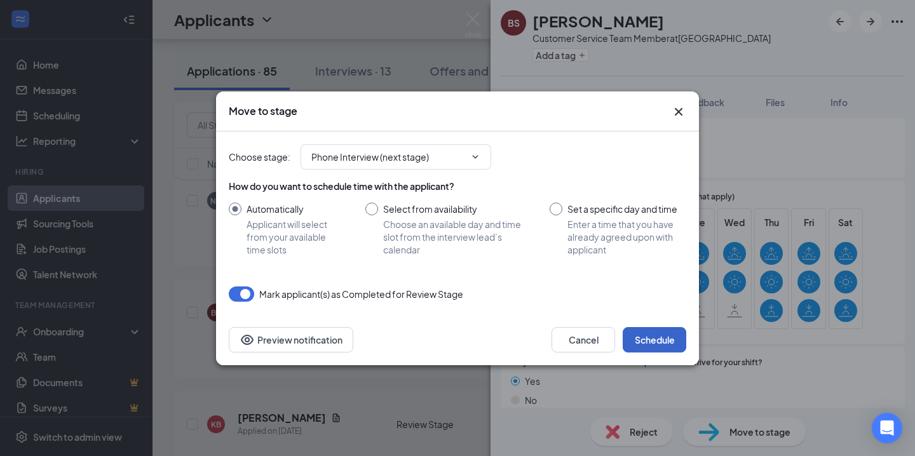
click at [665, 334] on button "Schedule" at bounding box center [655, 339] width 64 height 25
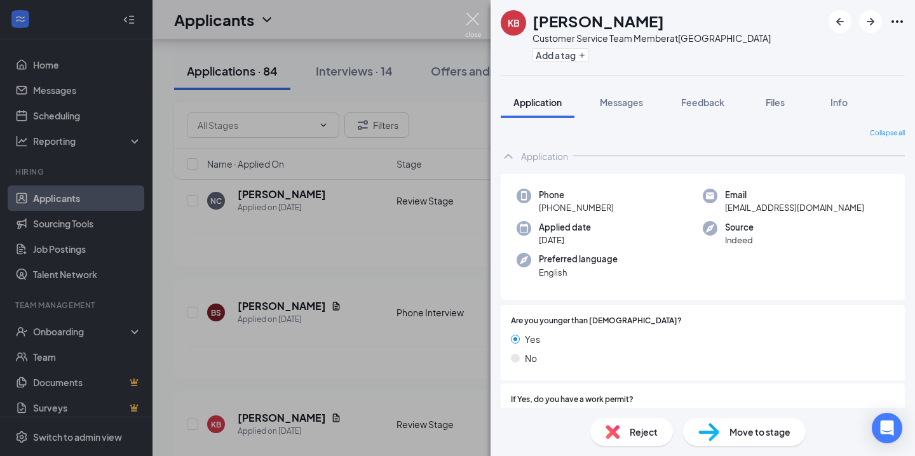
click at [469, 22] on img at bounding box center [473, 25] width 16 height 25
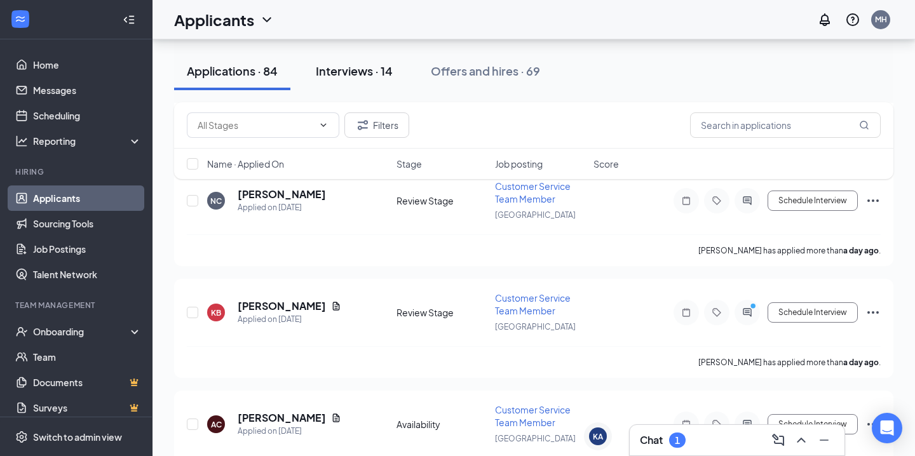
click at [346, 69] on div "Interviews · 14" at bounding box center [354, 71] width 77 height 16
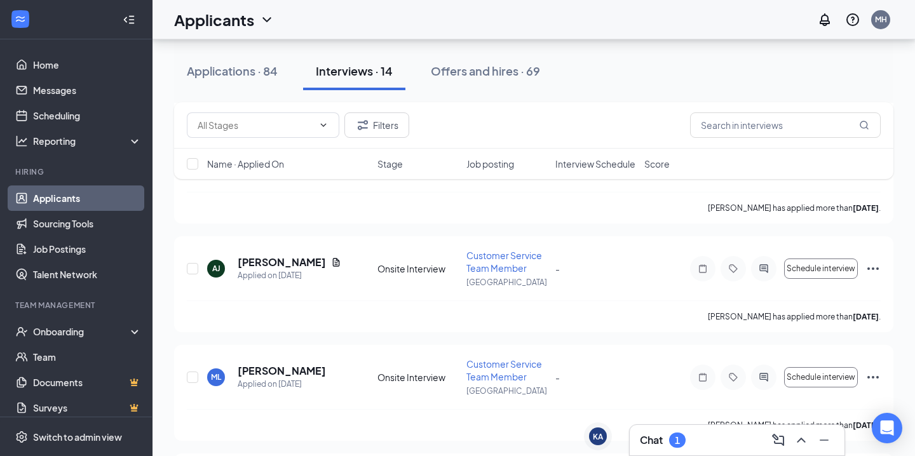
scroll to position [884, 0]
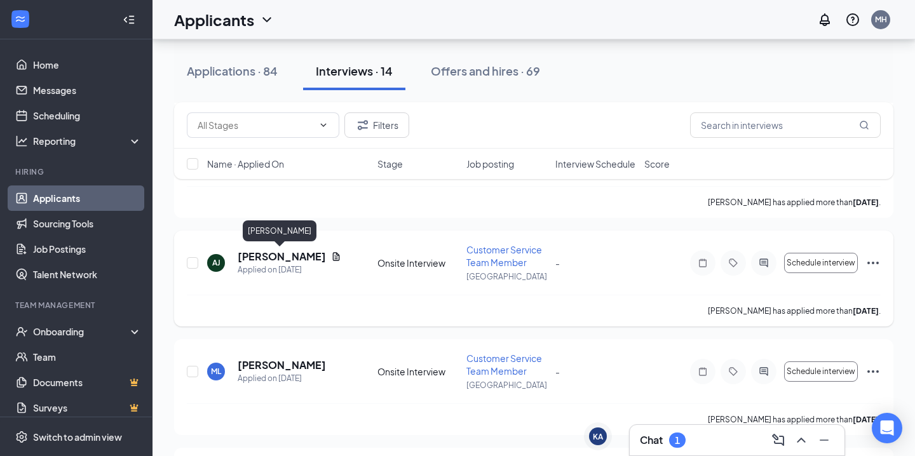
click at [274, 259] on h5 "[PERSON_NAME]" at bounding box center [282, 257] width 88 height 14
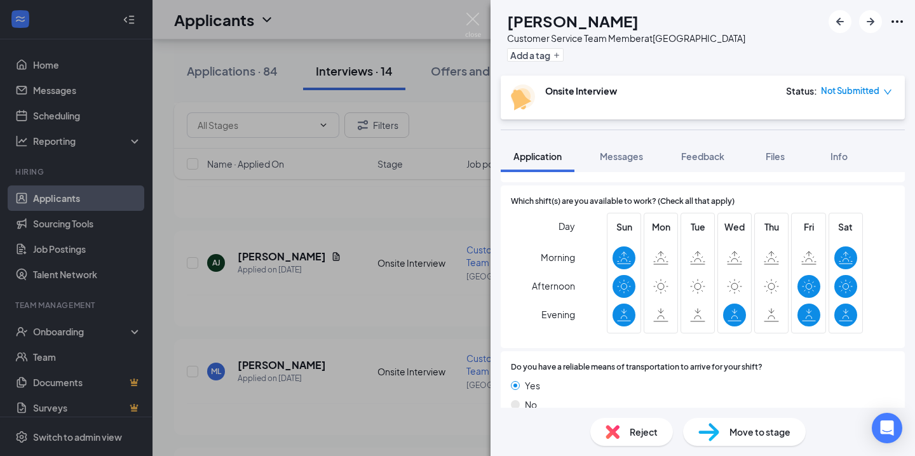
scroll to position [1026, 0]
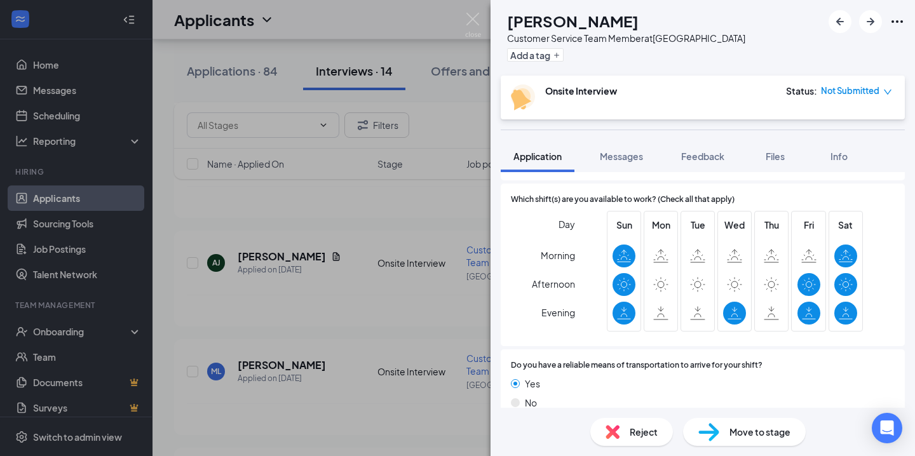
click at [725, 433] on div "Move to stage" at bounding box center [744, 432] width 123 height 28
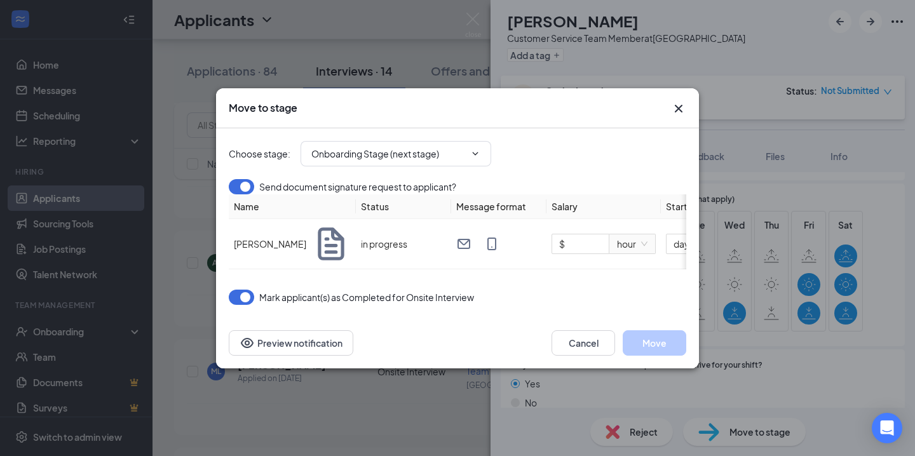
click at [673, 103] on icon "Cross" at bounding box center [678, 108] width 15 height 15
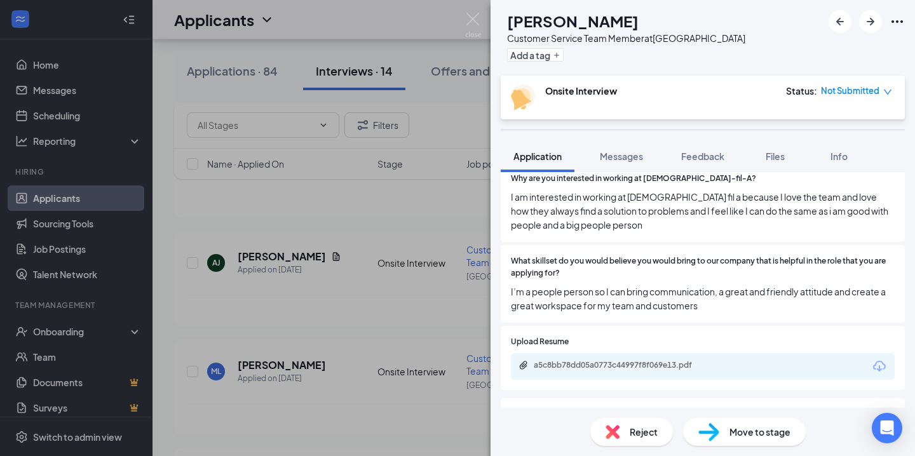
scroll to position [557, 0]
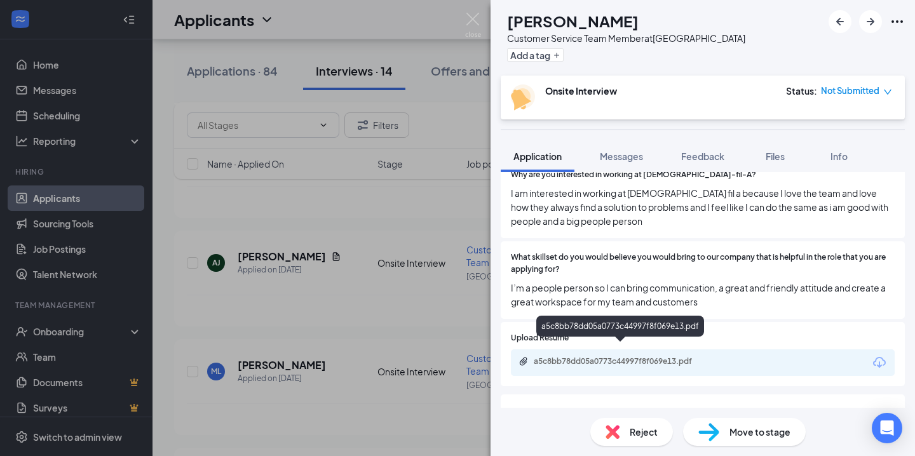
click at [613, 356] on div "a5c8bb78dd05a0773c44997f8f069e13.pdf" at bounding box center [703, 362] width 384 height 27
click at [607, 356] on div "a5c8bb78dd05a0773c44997f8f069e13.pdf" at bounding box center [623, 361] width 178 height 10
click at [456, 16] on div "AJ Aaron Johnson Customer Service Team Member at Jett Ferry Road Add a tag Onsi…" at bounding box center [457, 228] width 915 height 456
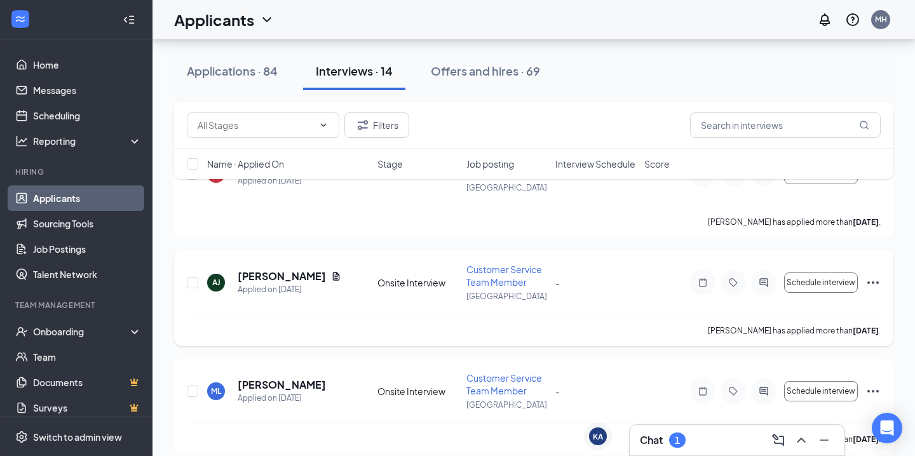
scroll to position [859, 0]
